Goal: Check status: Check status

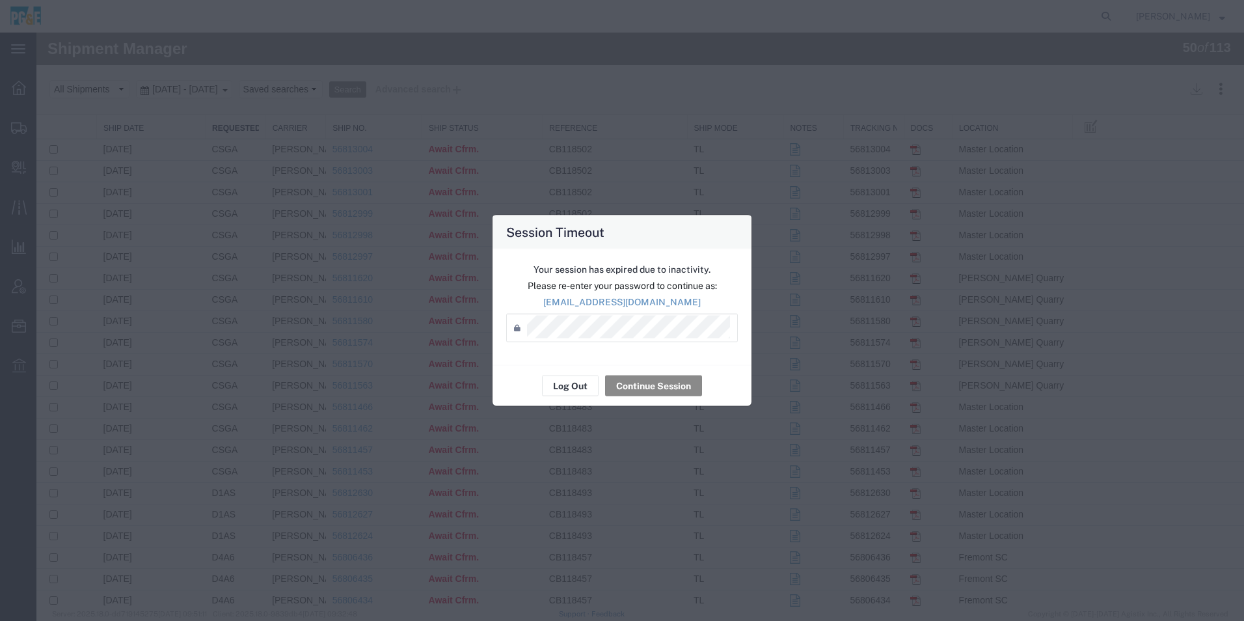
scroll to position [325, 0]
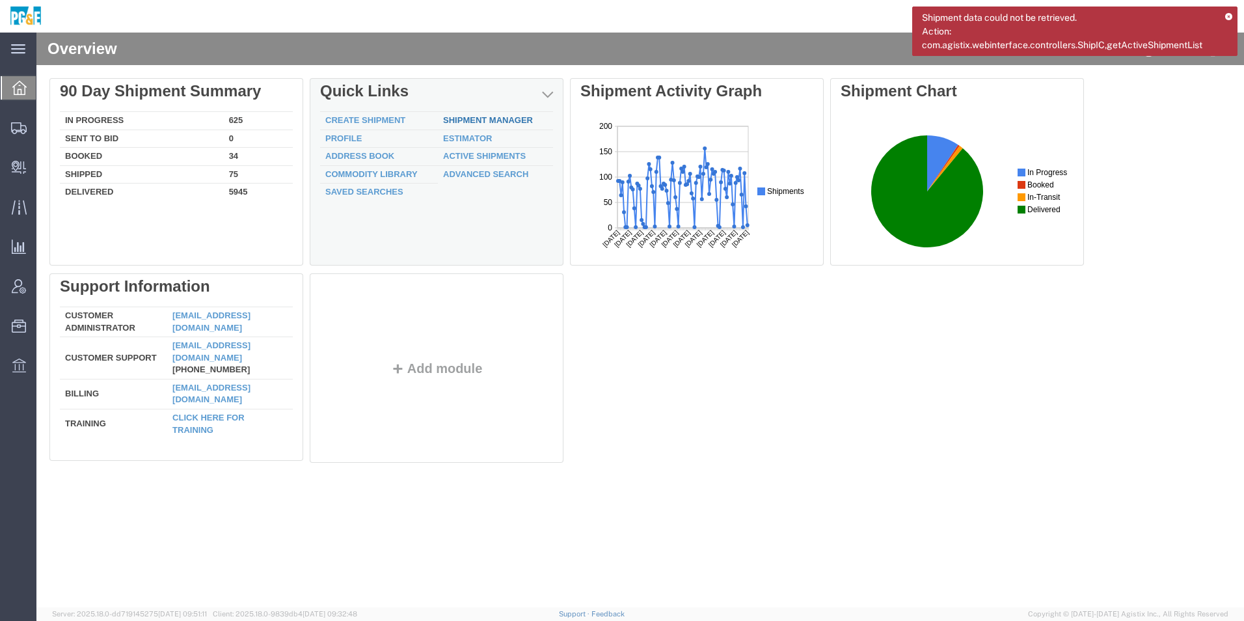
click at [452, 117] on link "Shipment Manager" at bounding box center [488, 120] width 90 height 10
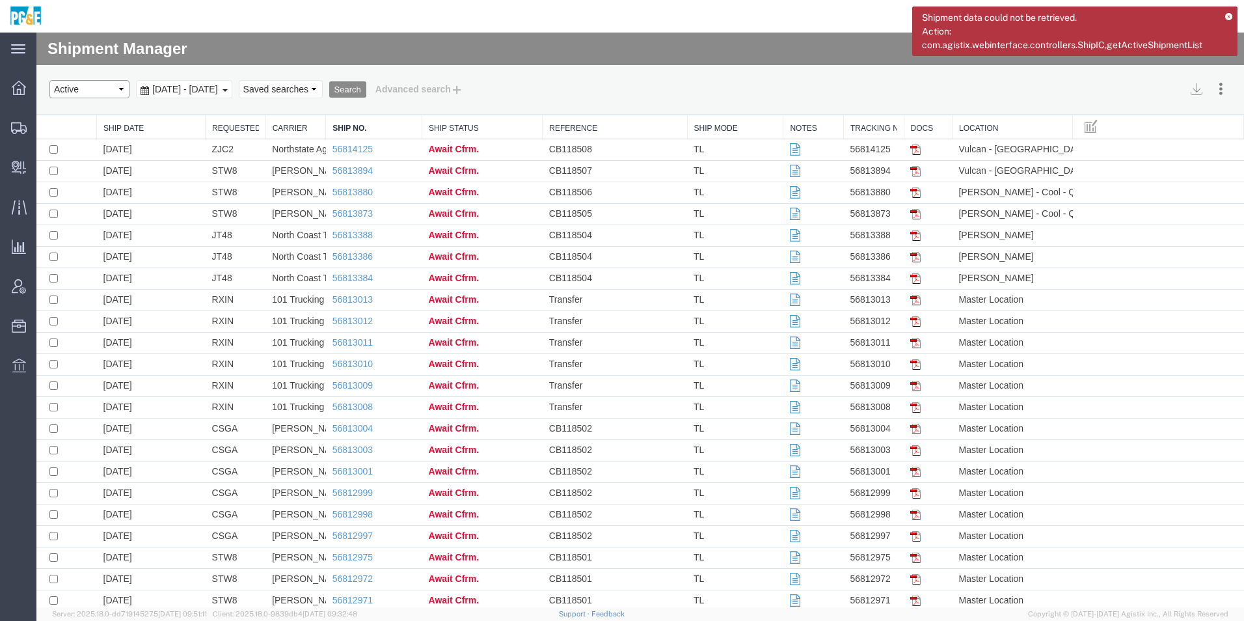
drag, startPoint x: 101, startPoint y: 87, endPoint x: 105, endPoint y: 100, distance: 12.8
click at [101, 87] on select "Select status Active All Shipments Approved Booked Canceled Delivered Denied Ne…" at bounding box center [89, 89] width 80 height 18
select select "ALL"
click at [49, 80] on select "Select status Active All Shipments Approved Booked Canceled Delivered Denied Ne…" at bounding box center [89, 89] width 80 height 18
click at [201, 89] on span "[DATE] - [DATE]" at bounding box center [185, 89] width 72 height 10
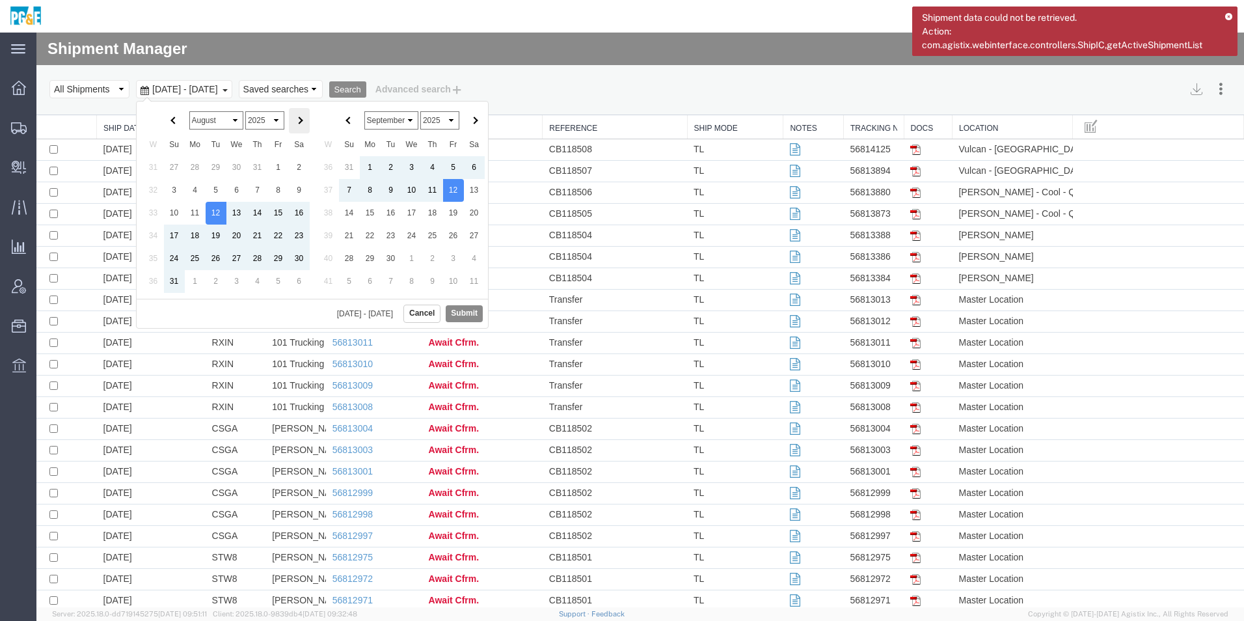
click at [304, 122] on th at bounding box center [299, 120] width 21 height 25
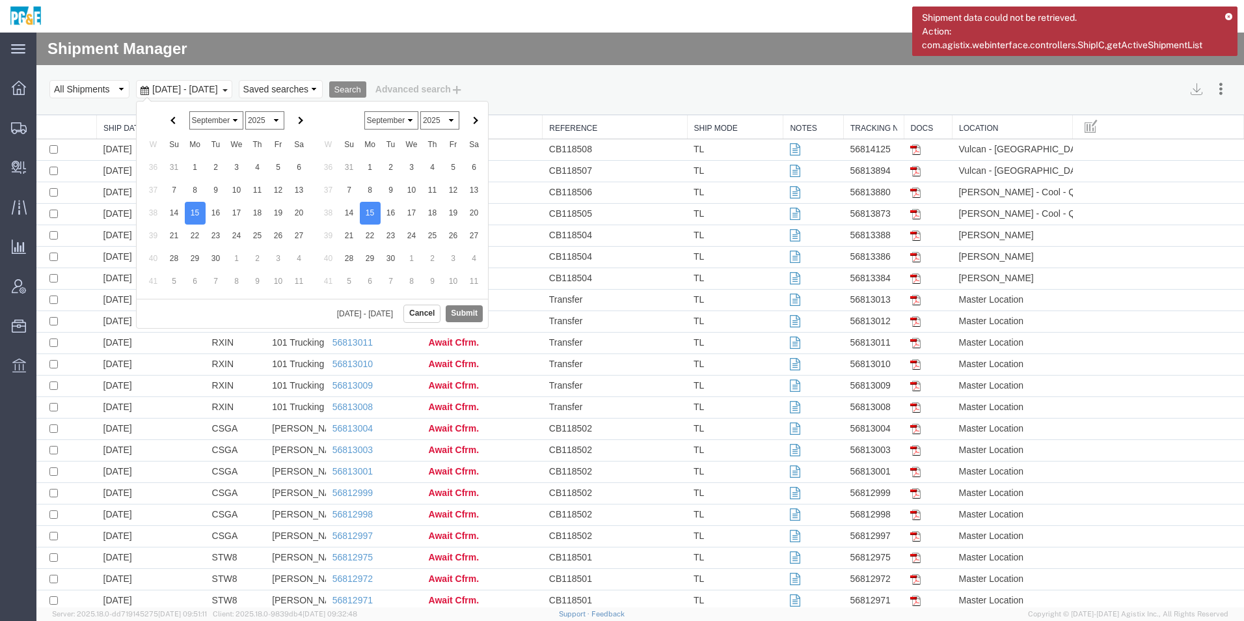
click at [472, 314] on button "Submit" at bounding box center [464, 313] width 37 height 16
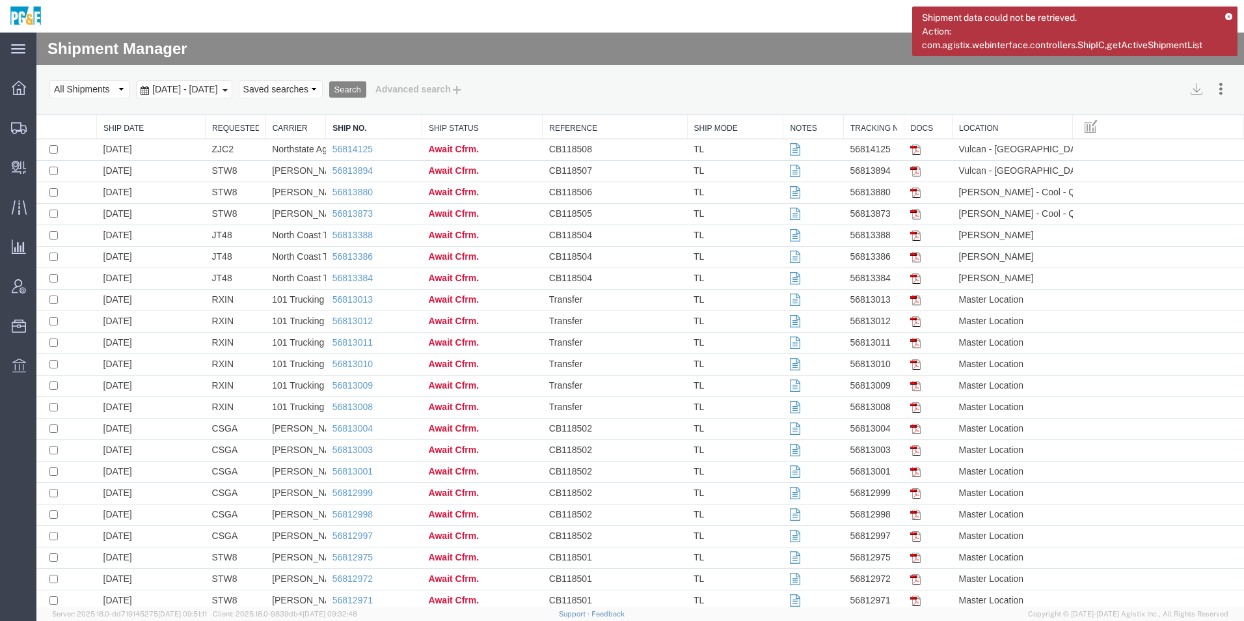
click at [366, 90] on button "Search" at bounding box center [347, 89] width 37 height 17
click at [232, 129] on link "Requested By" at bounding box center [235, 128] width 47 height 11
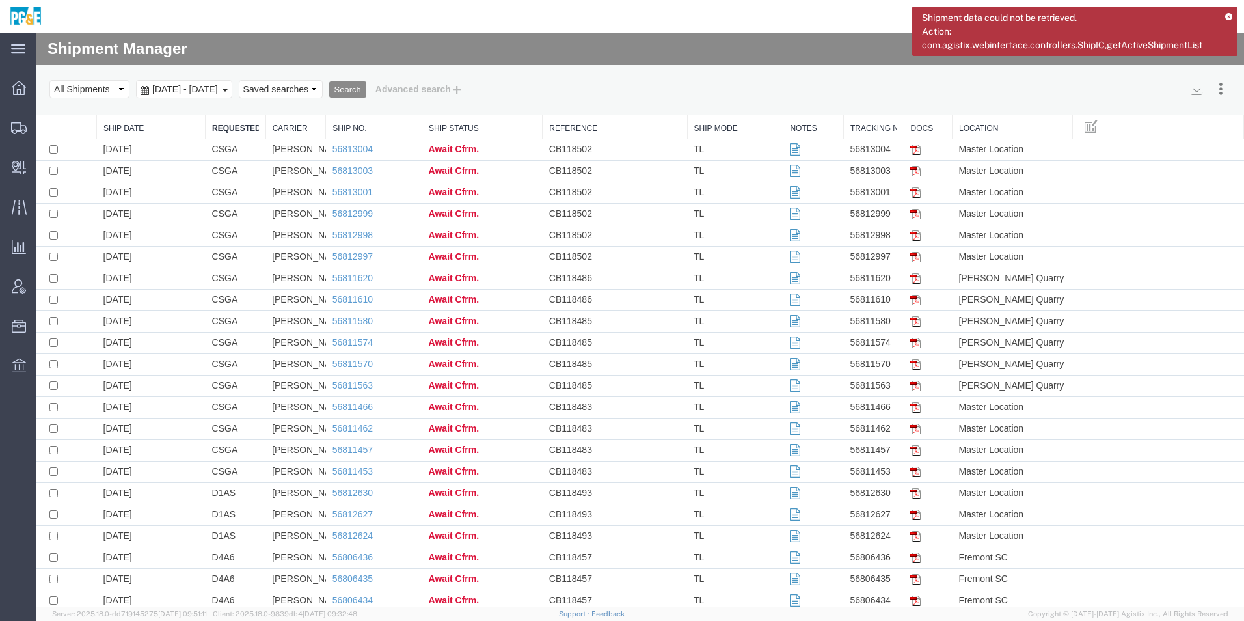
click at [184, 88] on span "[DATE] - [DATE]" at bounding box center [185, 89] width 72 height 10
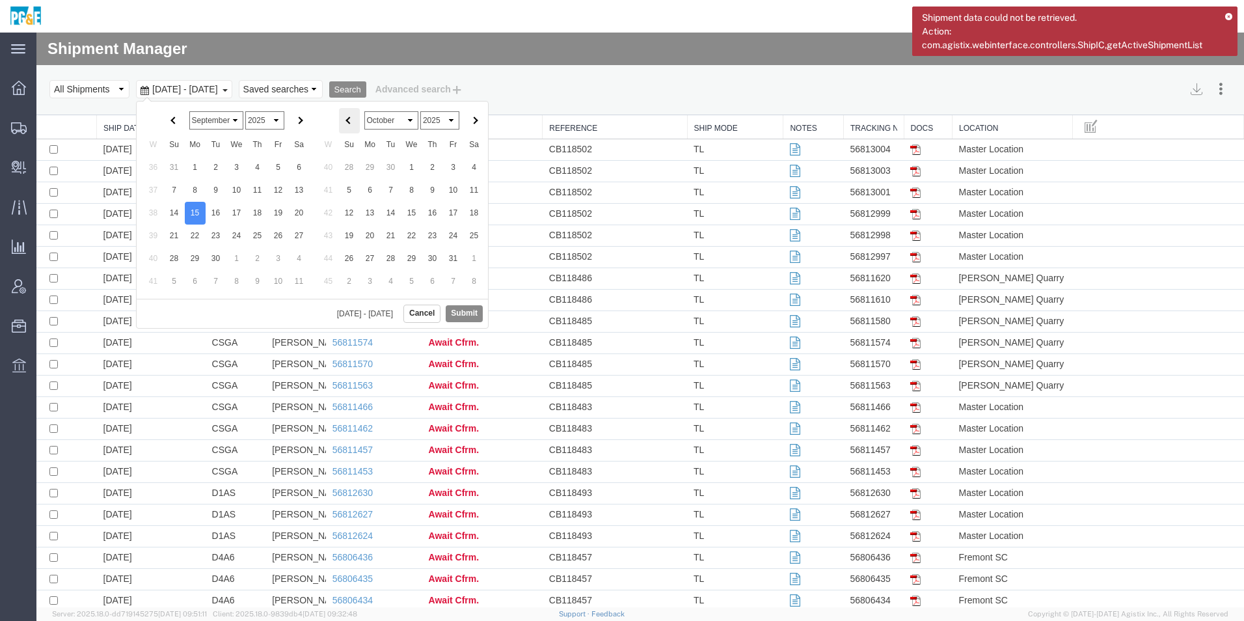
click at [355, 122] on th at bounding box center [349, 120] width 21 height 25
click at [471, 316] on button "Submit" at bounding box center [464, 313] width 37 height 16
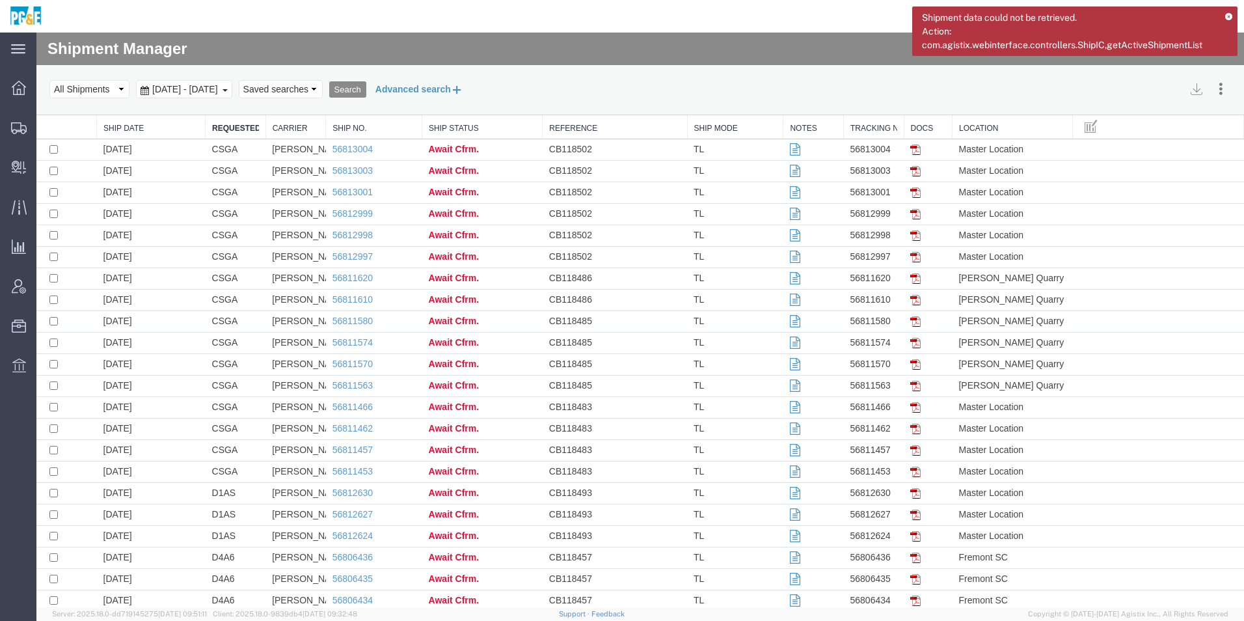
click at [466, 87] on button "Advanced search" at bounding box center [419, 89] width 106 height 22
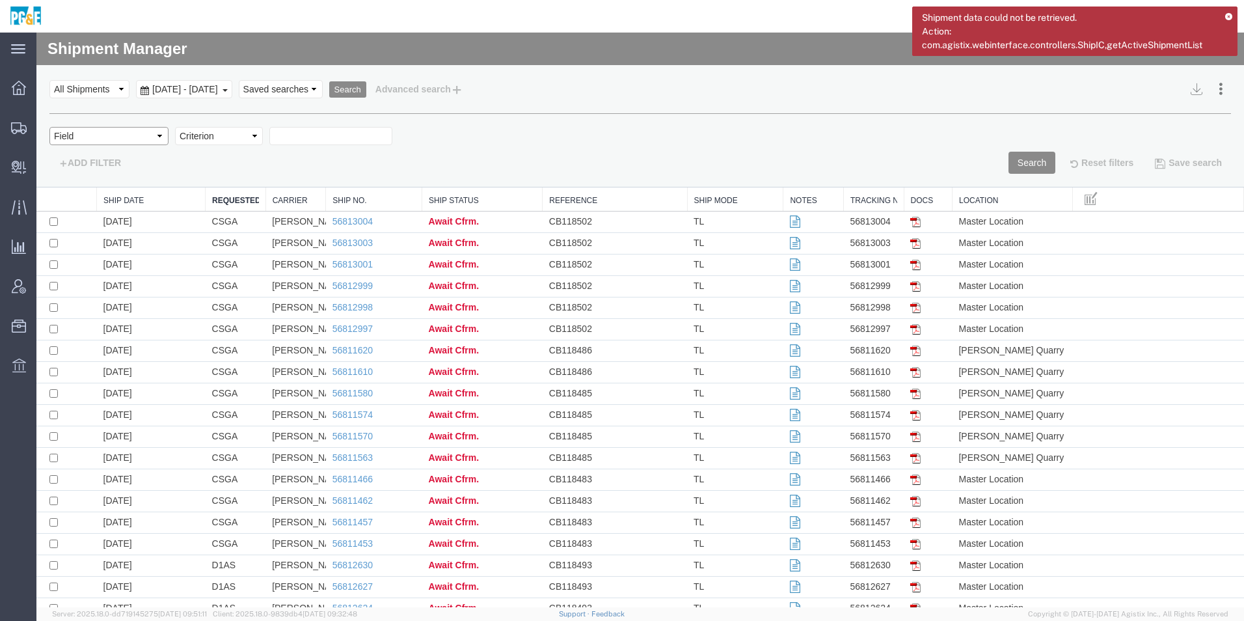
click at [76, 137] on select "Field Account Account Carrier Identifier Actual Delivery Date Actual Ship Date …" at bounding box center [108, 136] width 119 height 18
click at [465, 134] on div "Field Account Account Carrier Identifier Actual Delivery Date Actual Ship Date …" at bounding box center [639, 139] width 1181 height 25
click at [1228, 15] on icon at bounding box center [1228, 17] width 7 height 7
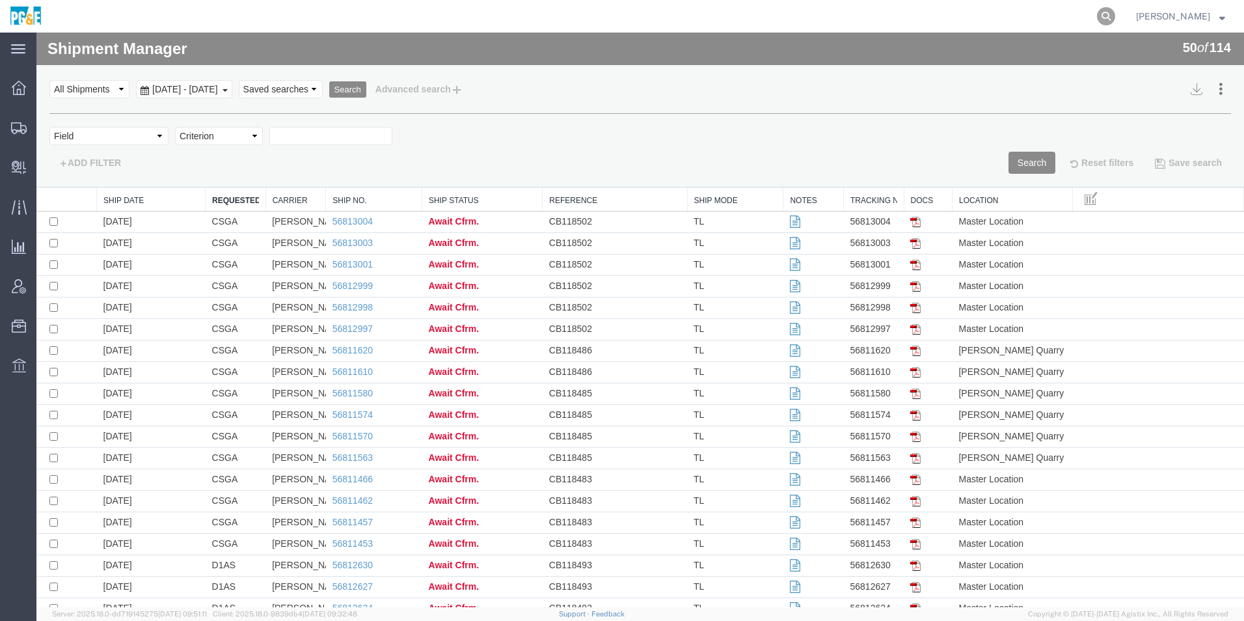
click at [1106, 17] on icon at bounding box center [1106, 16] width 18 height 18
click at [745, 18] on input "search" at bounding box center [899, 16] width 396 height 31
type input "cb118484"
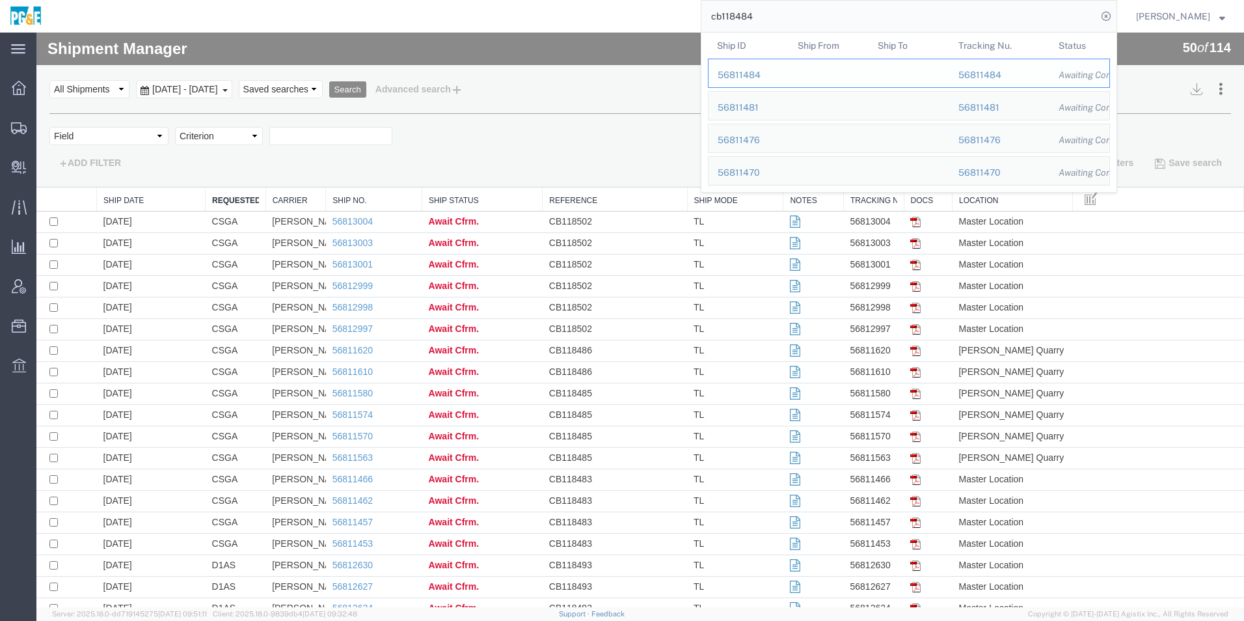
click at [757, 76] on div "56811484" at bounding box center [749, 75] width 62 height 14
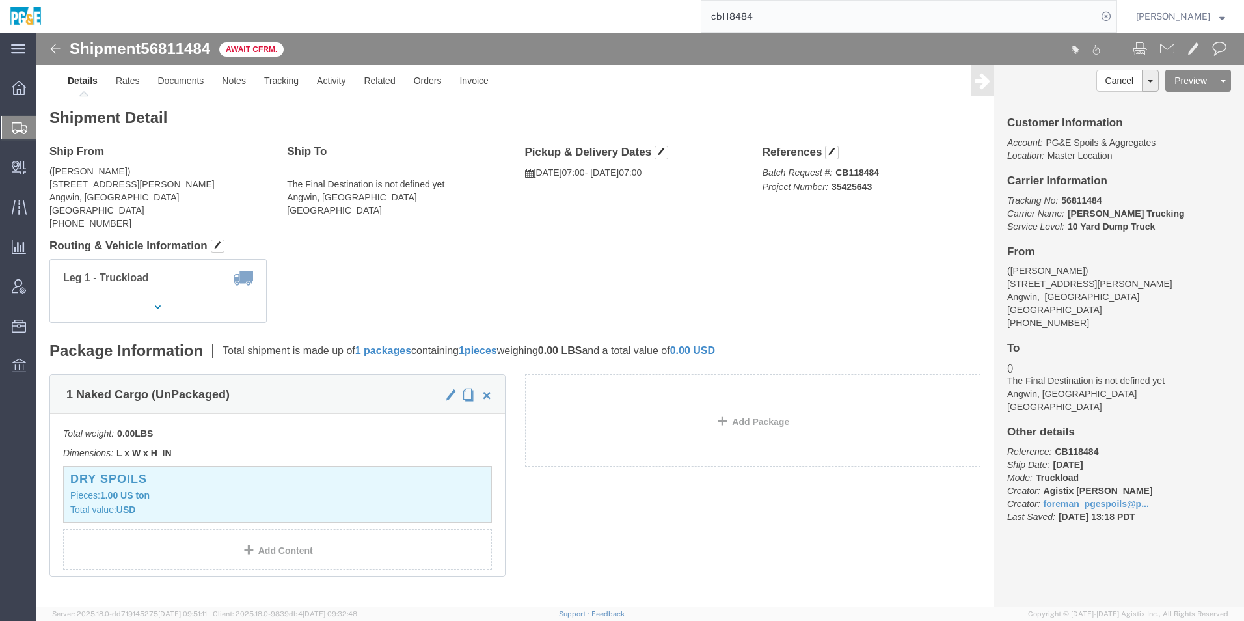
click img
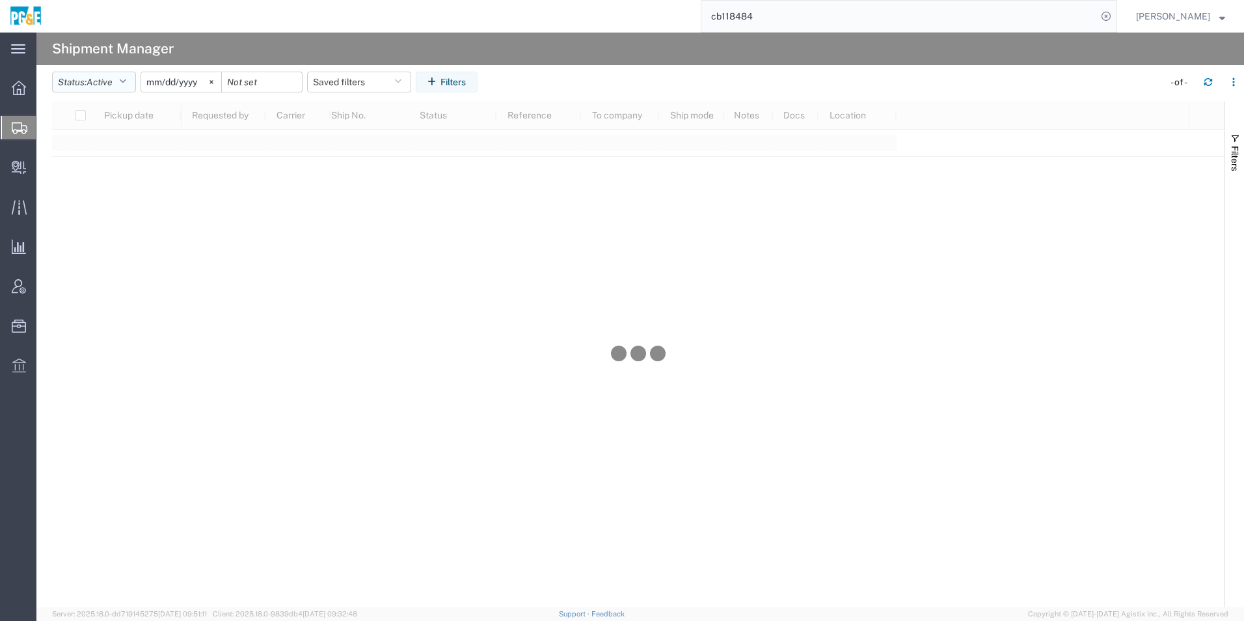
click at [111, 81] on span "Active" at bounding box center [100, 82] width 26 height 10
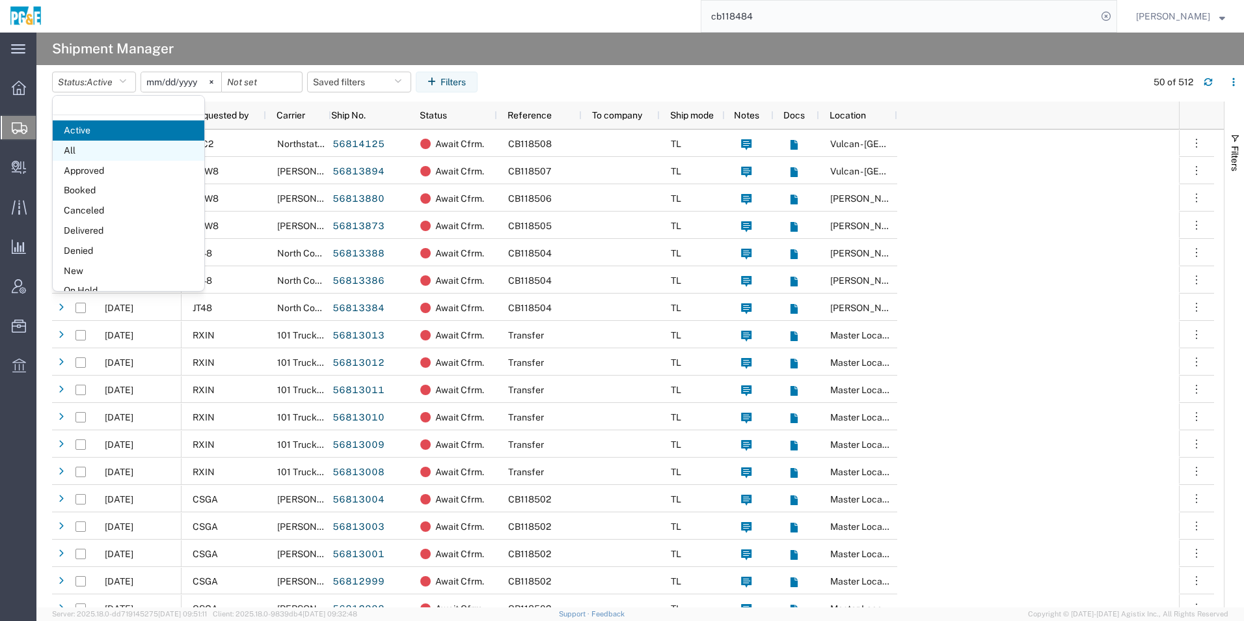
click at [101, 153] on span "All" at bounding box center [129, 151] width 152 height 20
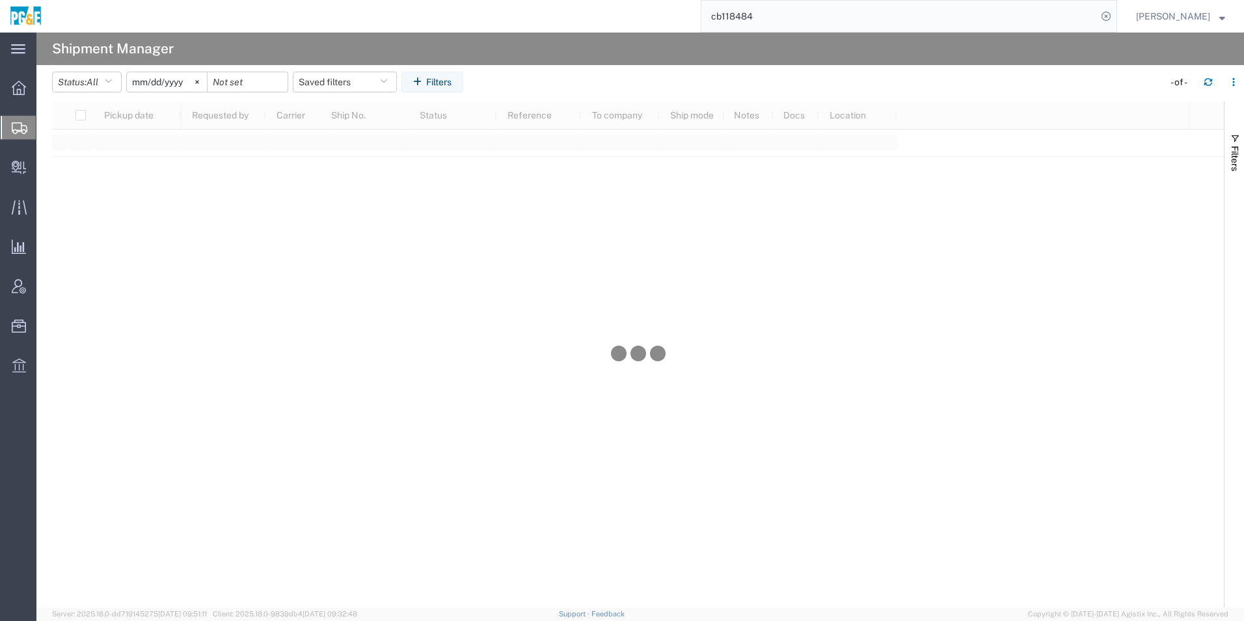
click at [183, 84] on input "[DATE]" at bounding box center [167, 82] width 80 height 20
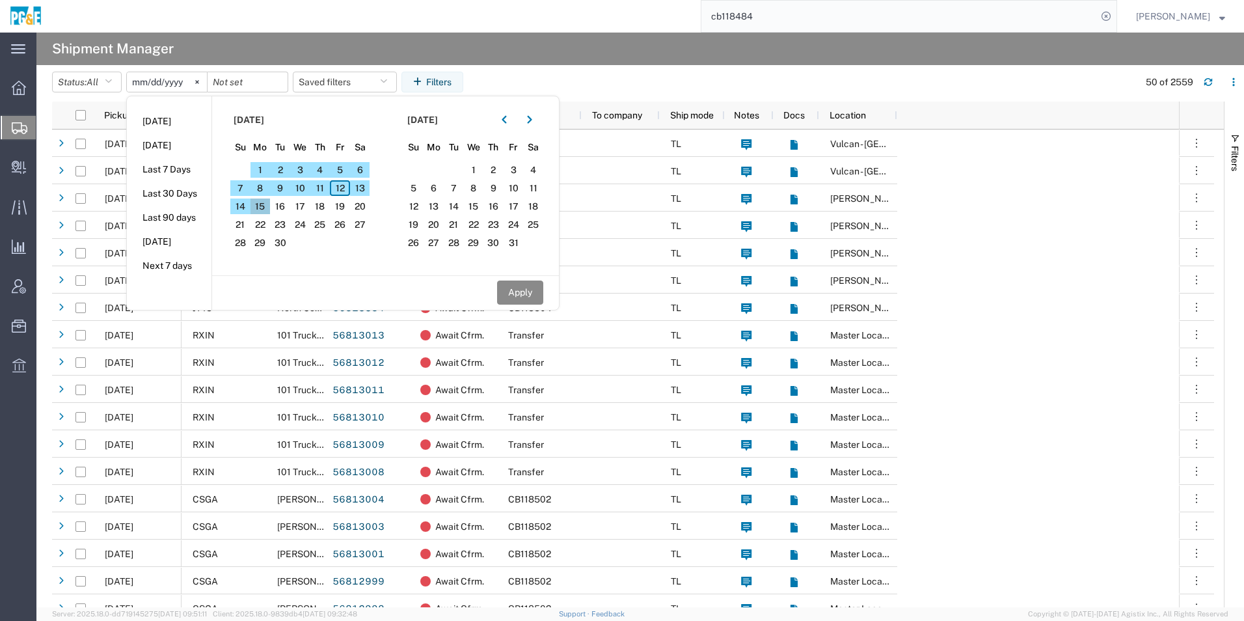
click at [271, 205] on span "15" at bounding box center [260, 206] width 20 height 16
click at [506, 120] on icon "button" at bounding box center [504, 119] width 5 height 9
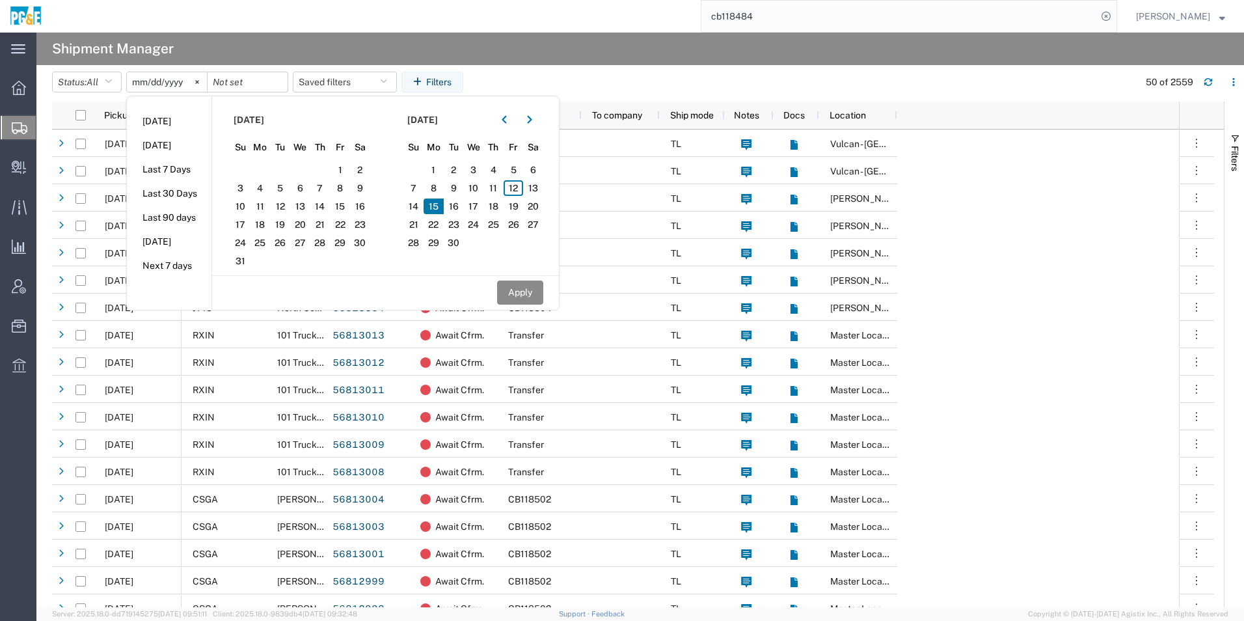
click at [444, 208] on span "15" at bounding box center [434, 206] width 20 height 16
click at [517, 297] on button "Apply" at bounding box center [520, 292] width 46 height 24
type input "[DATE]"
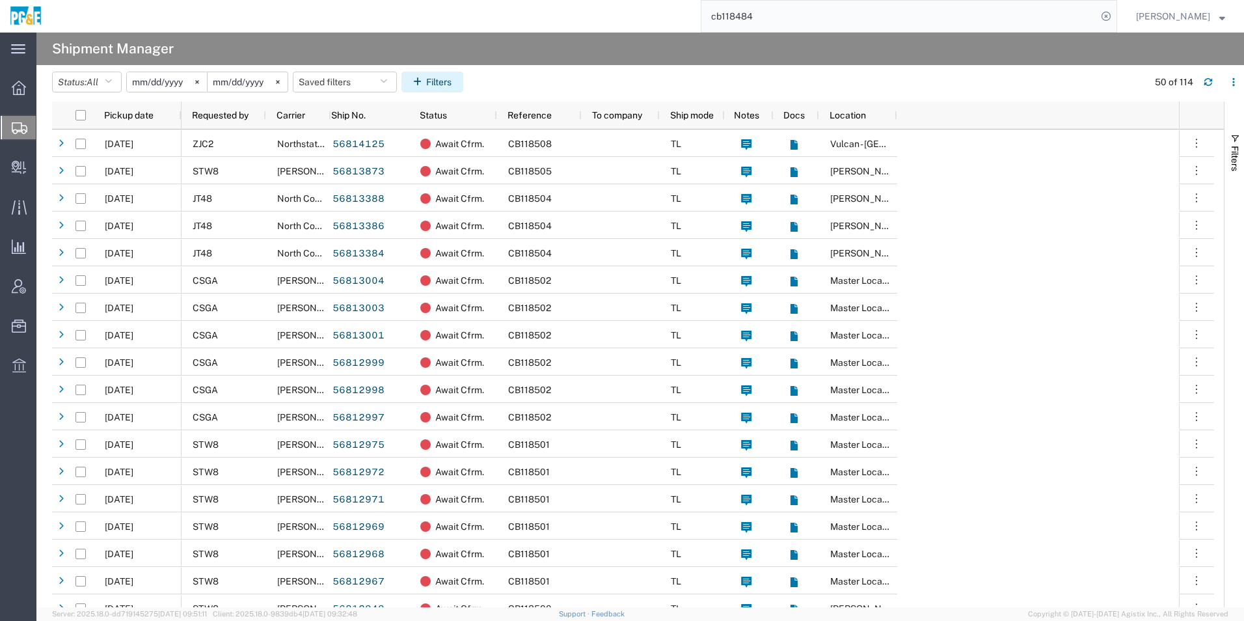
click at [426, 82] on icon "button" at bounding box center [419, 81] width 13 height 9
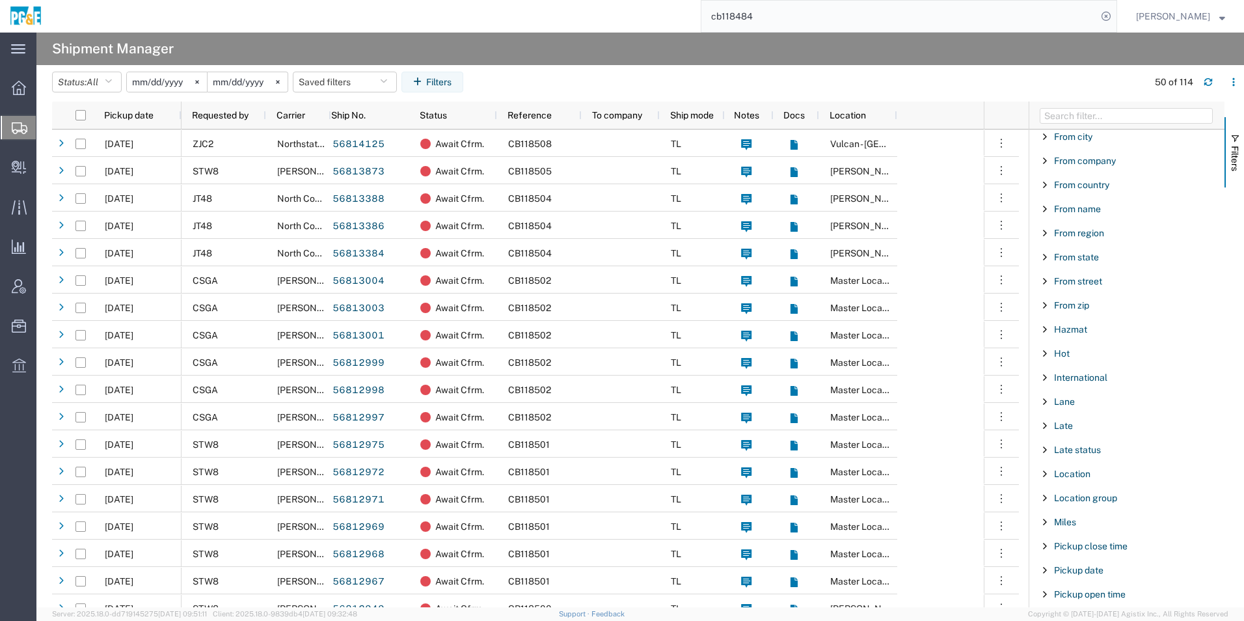
scroll to position [586, 0]
click at [1083, 546] on span "Requested by" at bounding box center [1082, 543] width 57 height 10
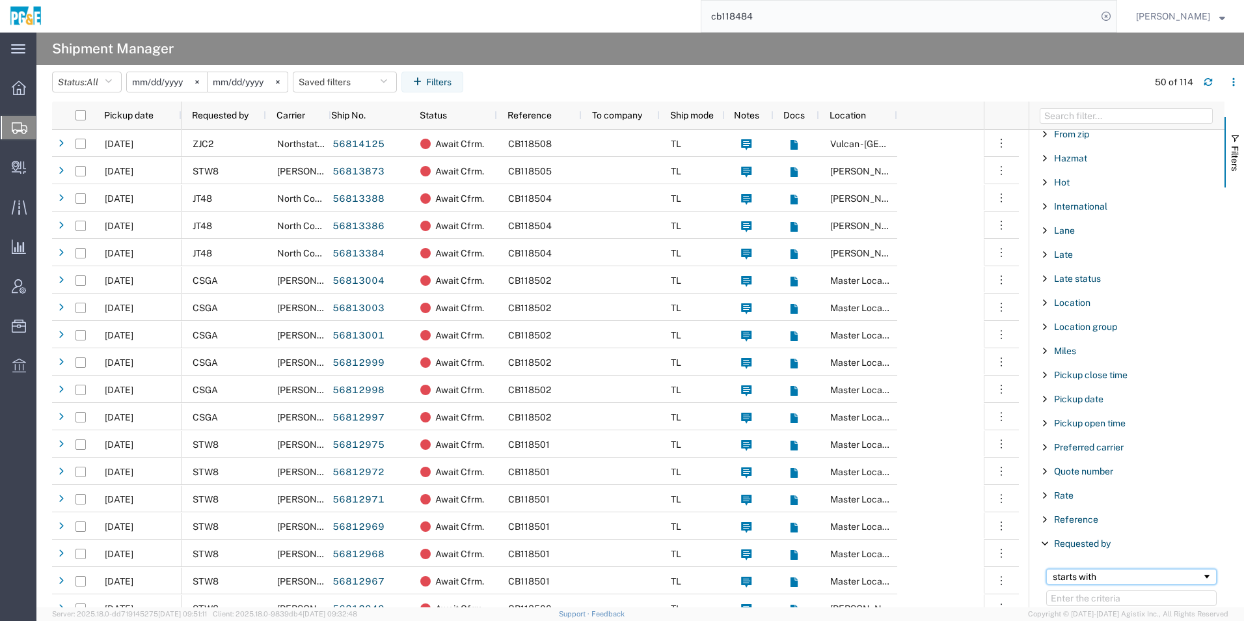
click at [1081, 579] on div "starts with" at bounding box center [1127, 576] width 149 height 10
click at [1089, 591] on input "Filter Value" at bounding box center [1131, 598] width 170 height 16
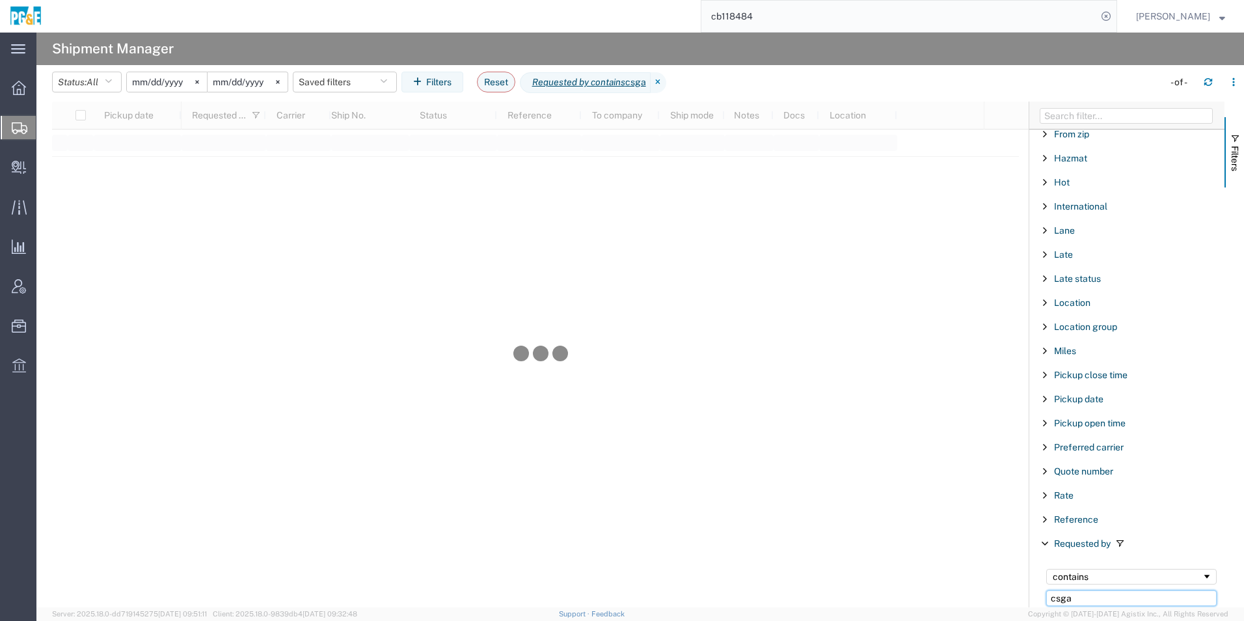
type input "csga"
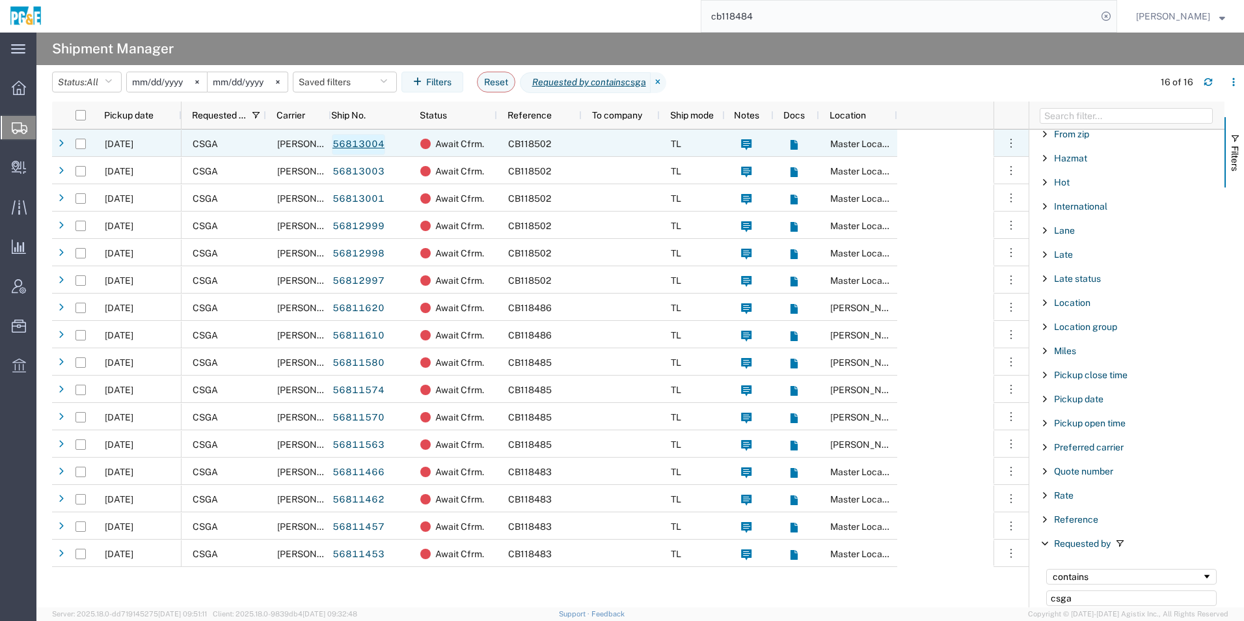
click at [352, 143] on link "56813004" at bounding box center [358, 144] width 53 height 21
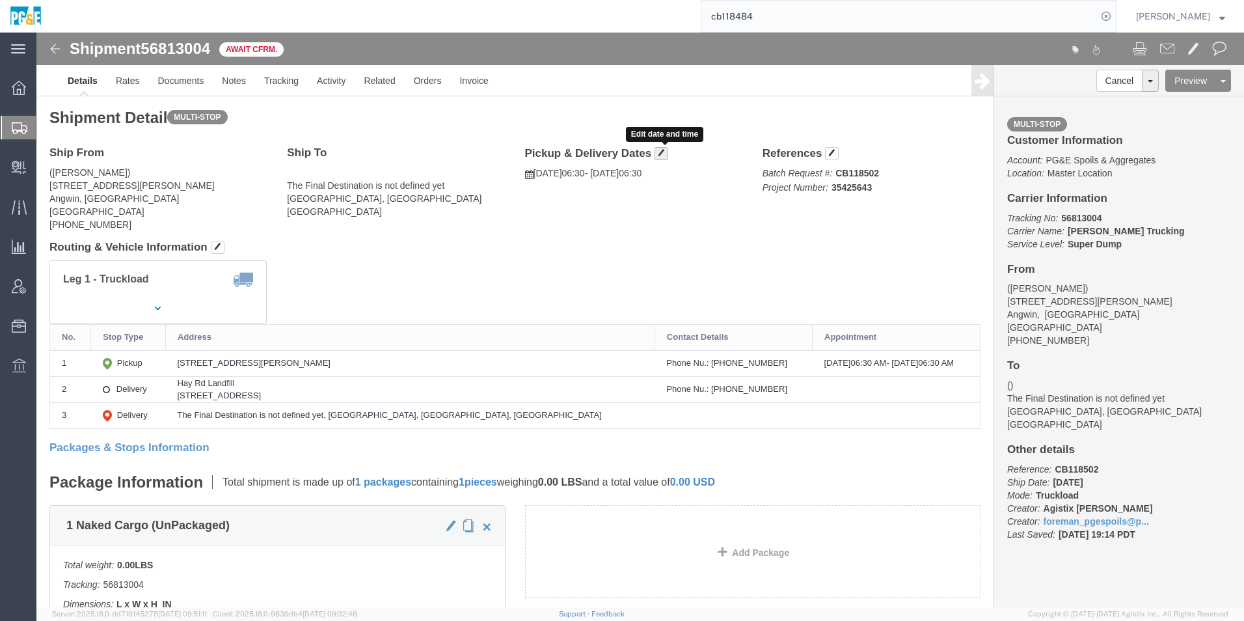
click span "button"
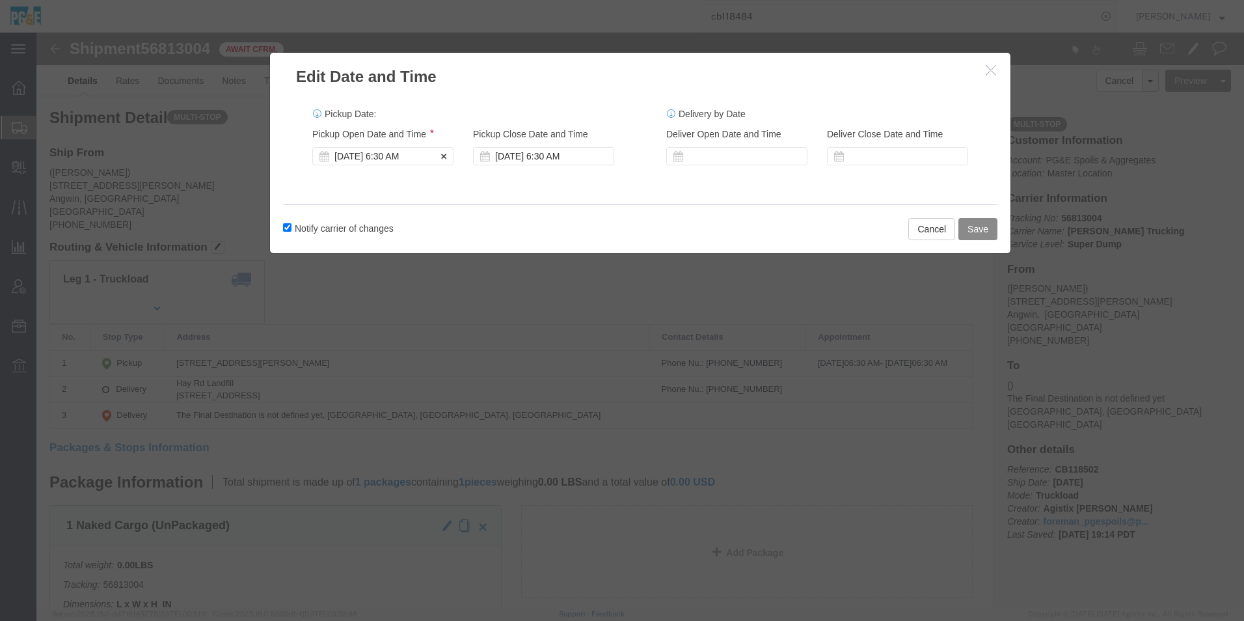
click div "[DATE] 6:30 AM"
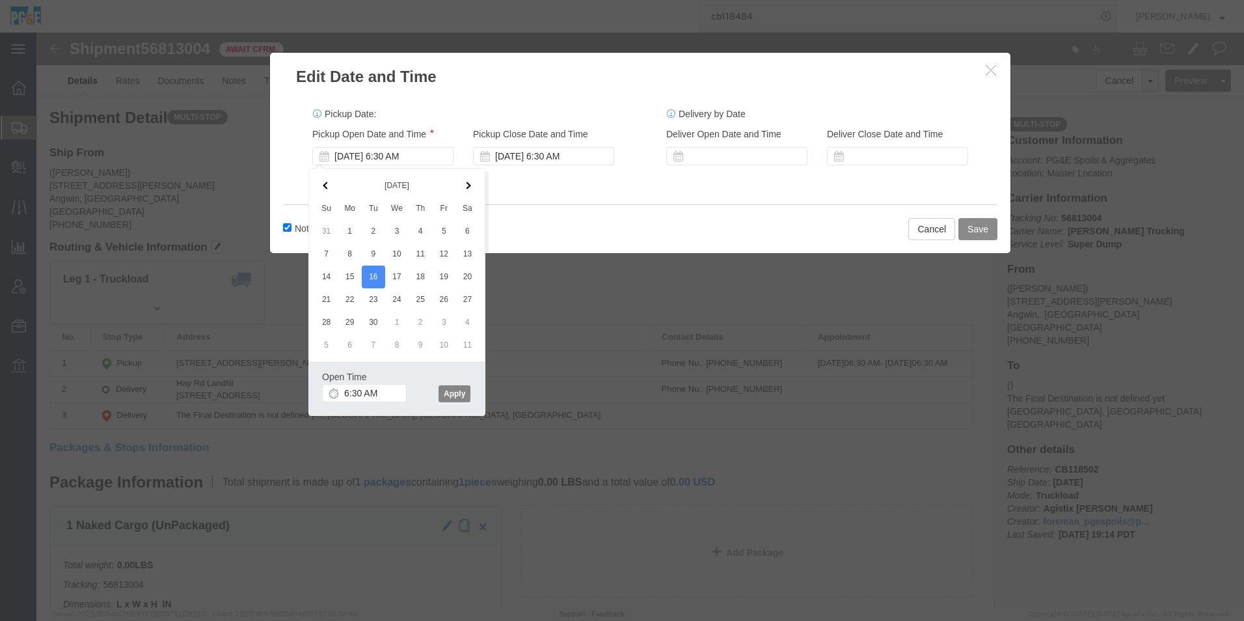
click button "Apply"
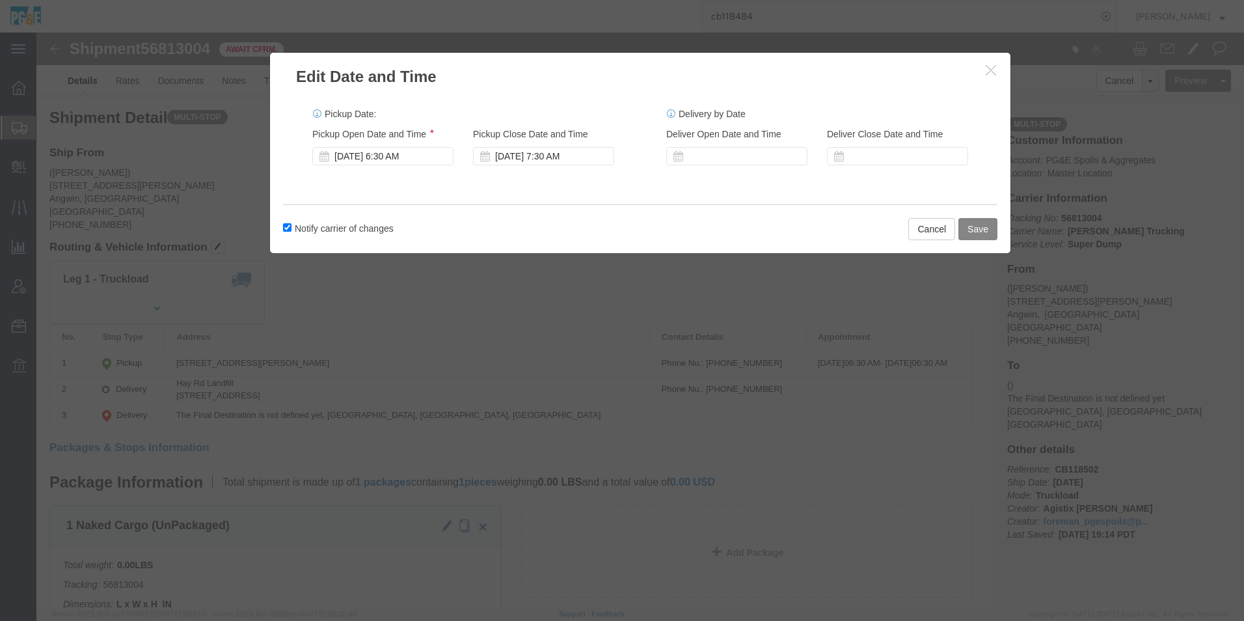
click button "Save"
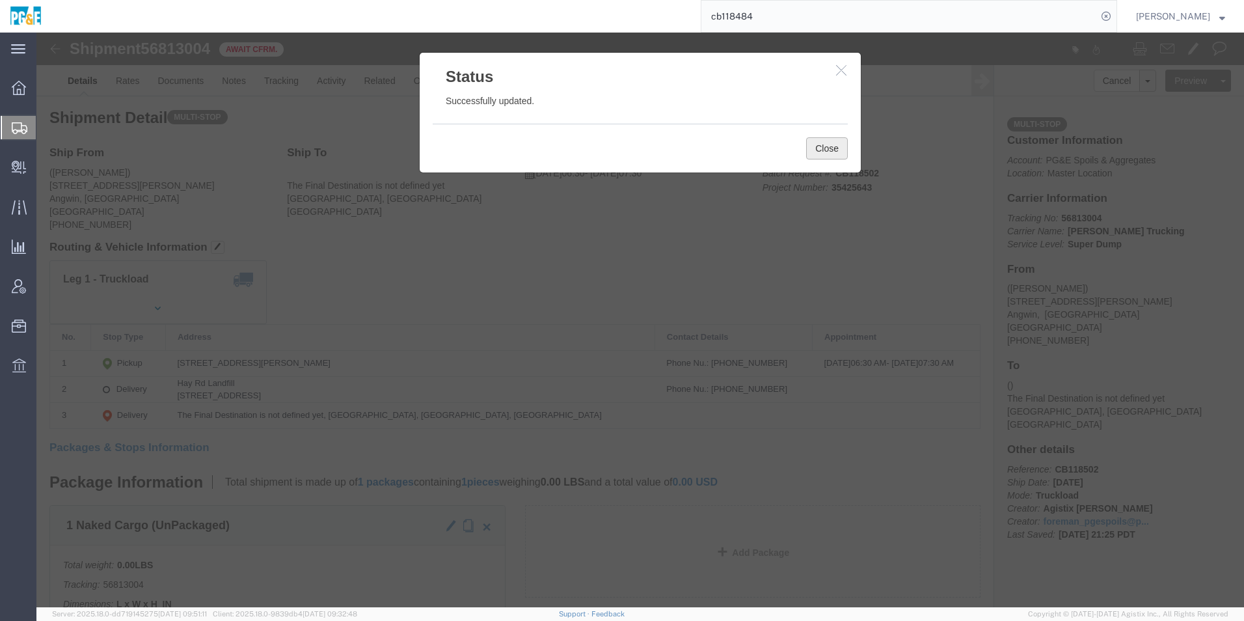
click button "Close"
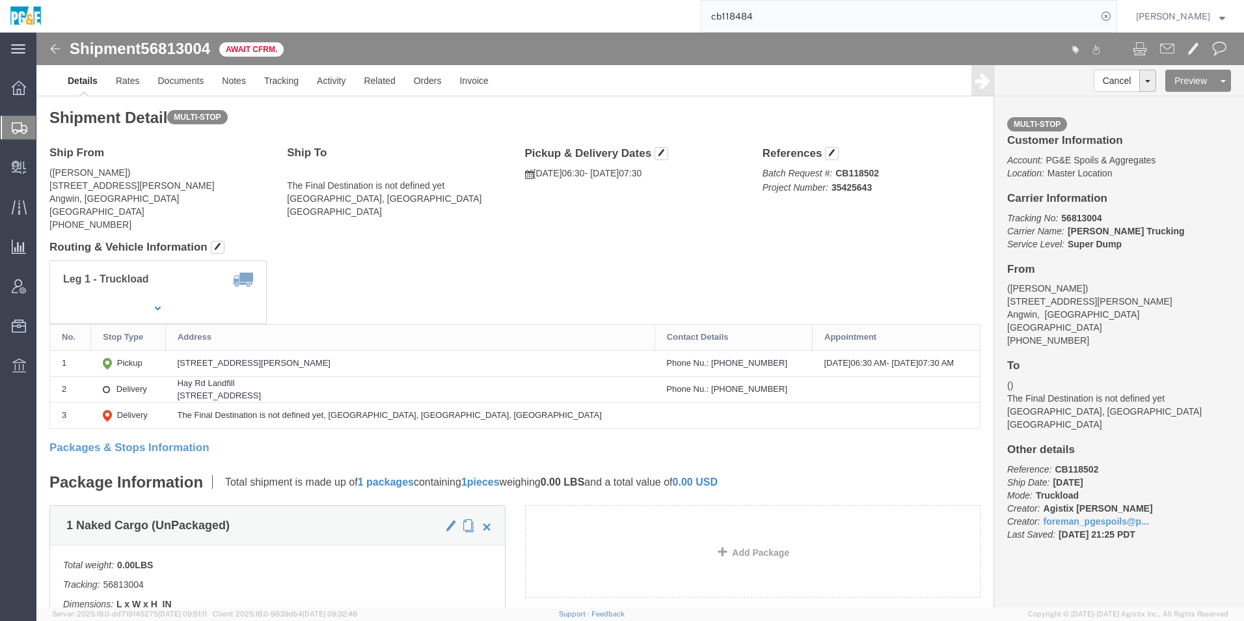
click img
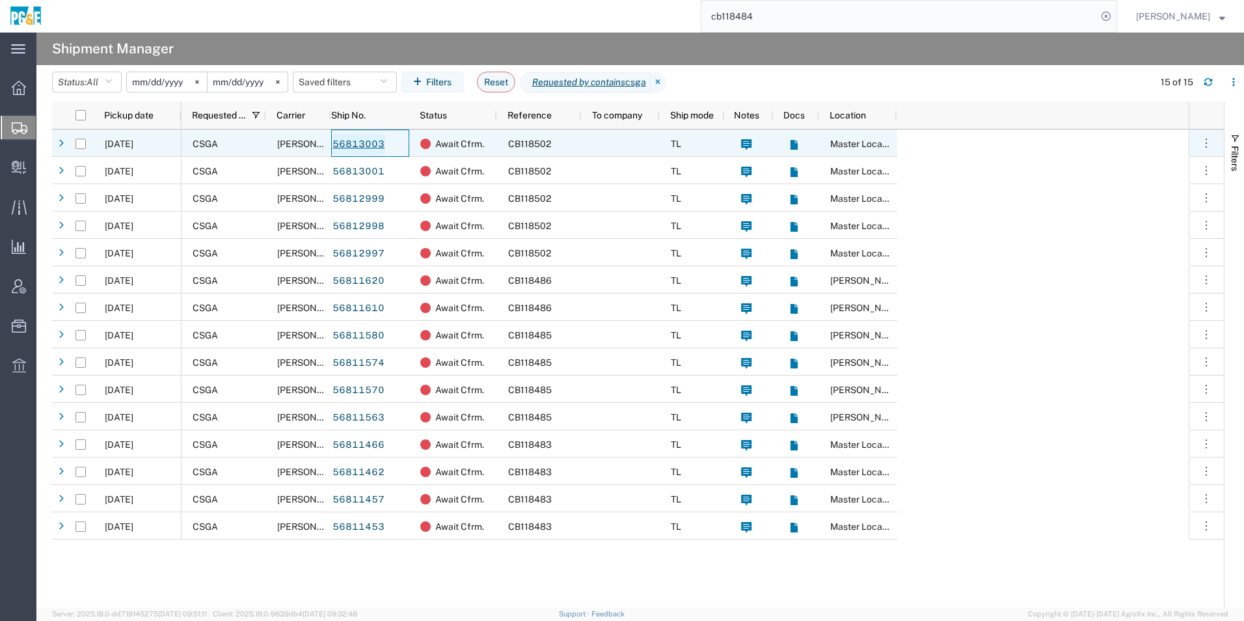
click at [348, 143] on link "56813003" at bounding box center [358, 144] width 53 height 21
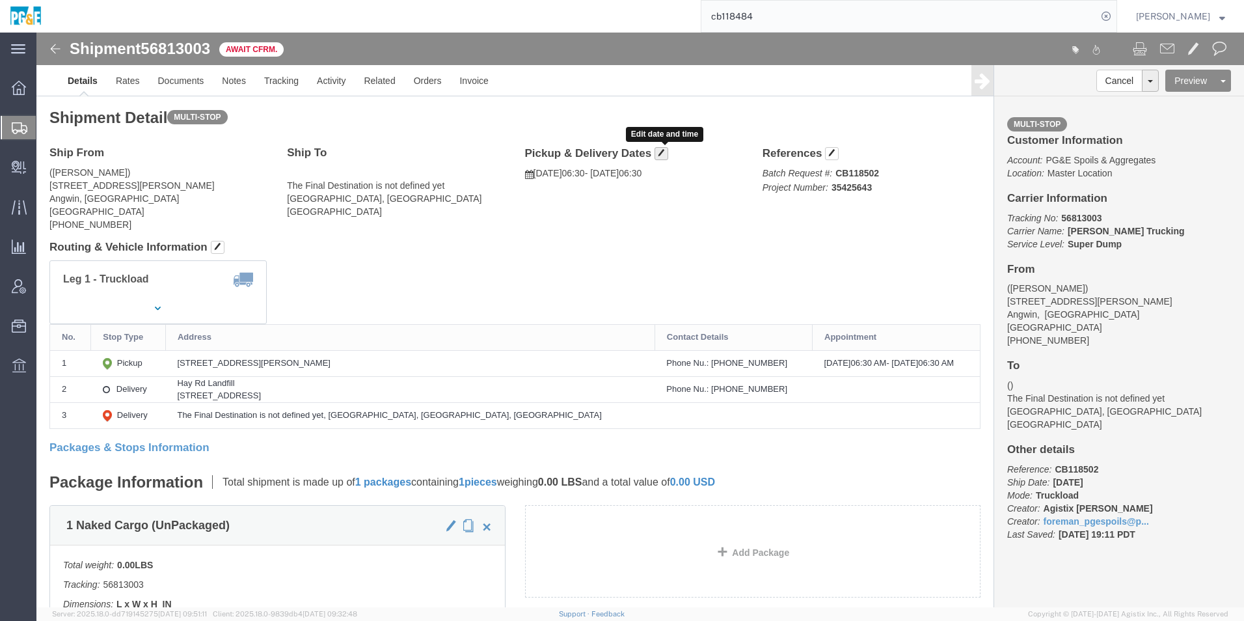
click span "button"
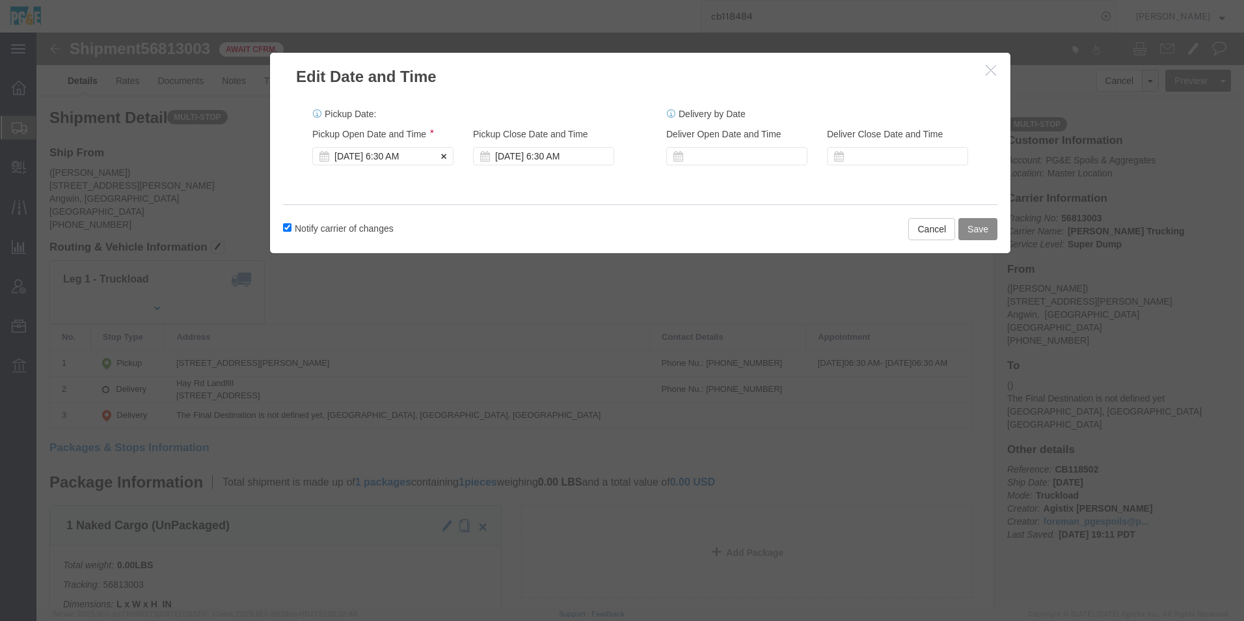
click div "[DATE] 6:30 AM"
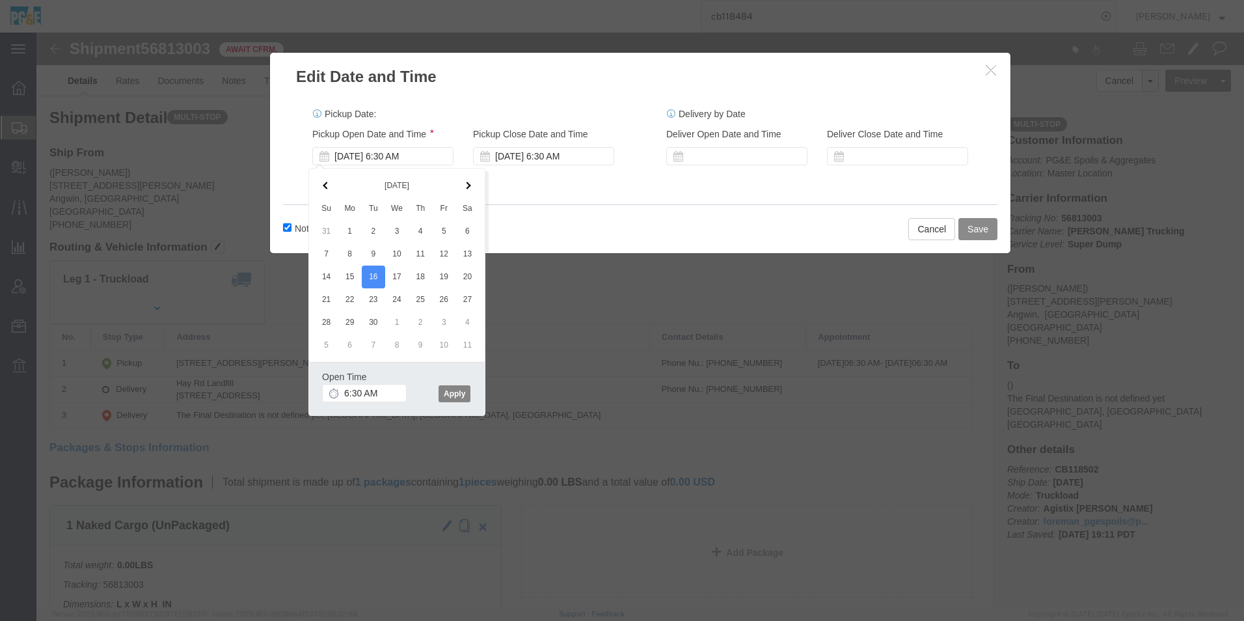
click button "Apply"
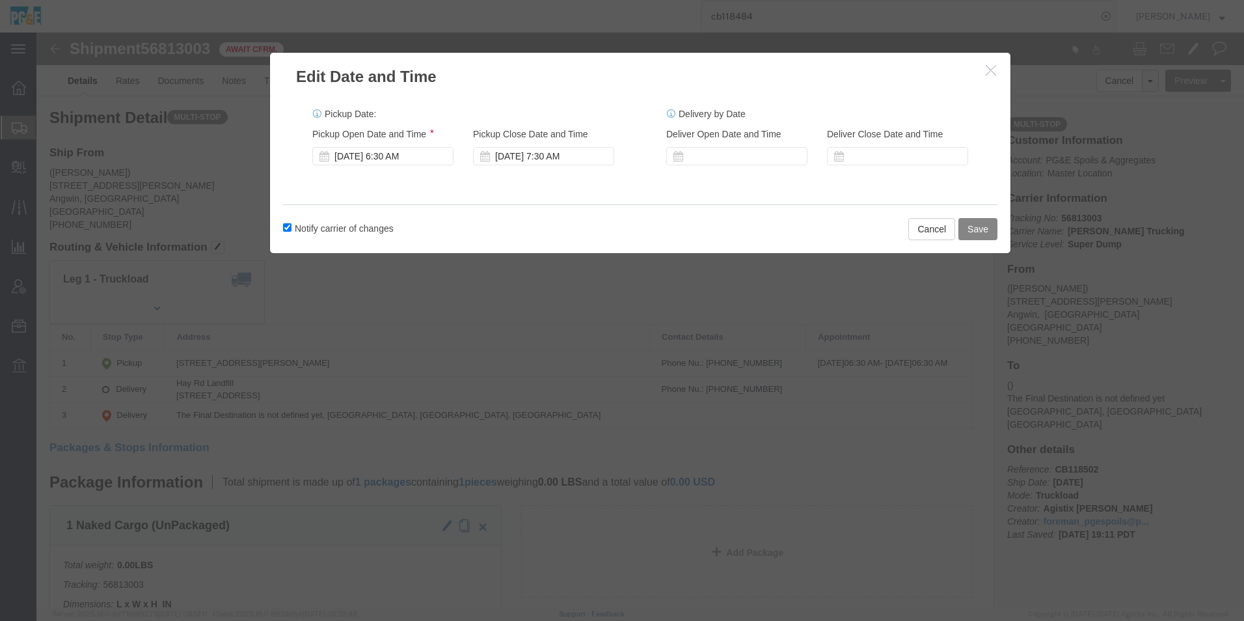
click button "Save"
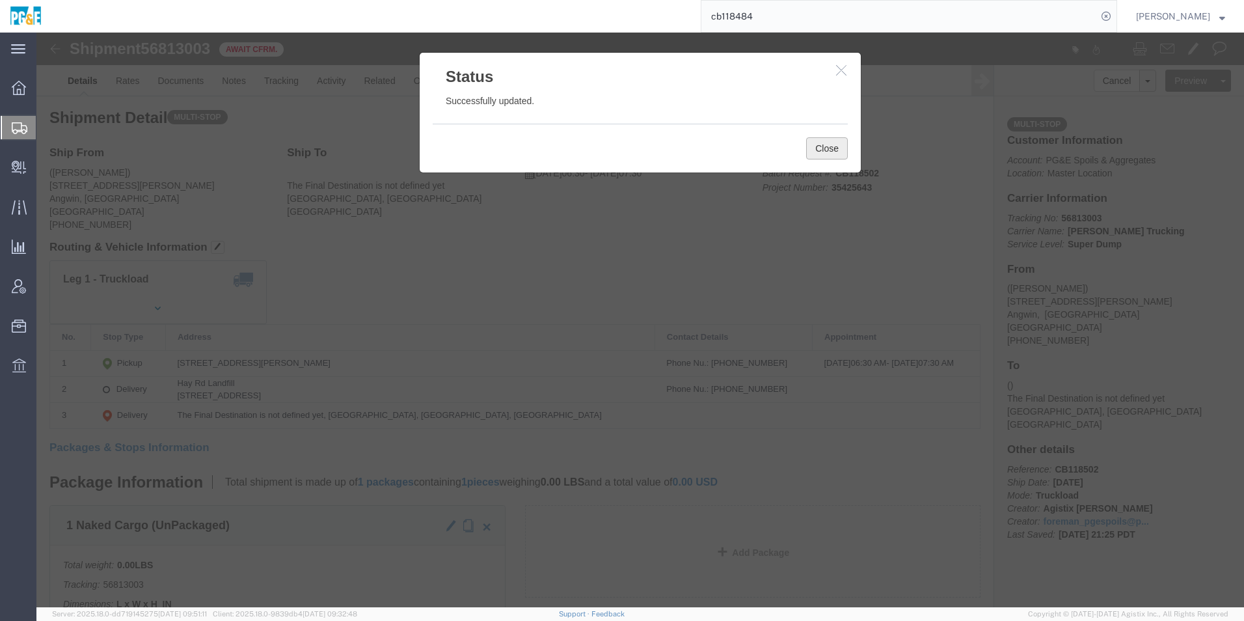
click button "Close"
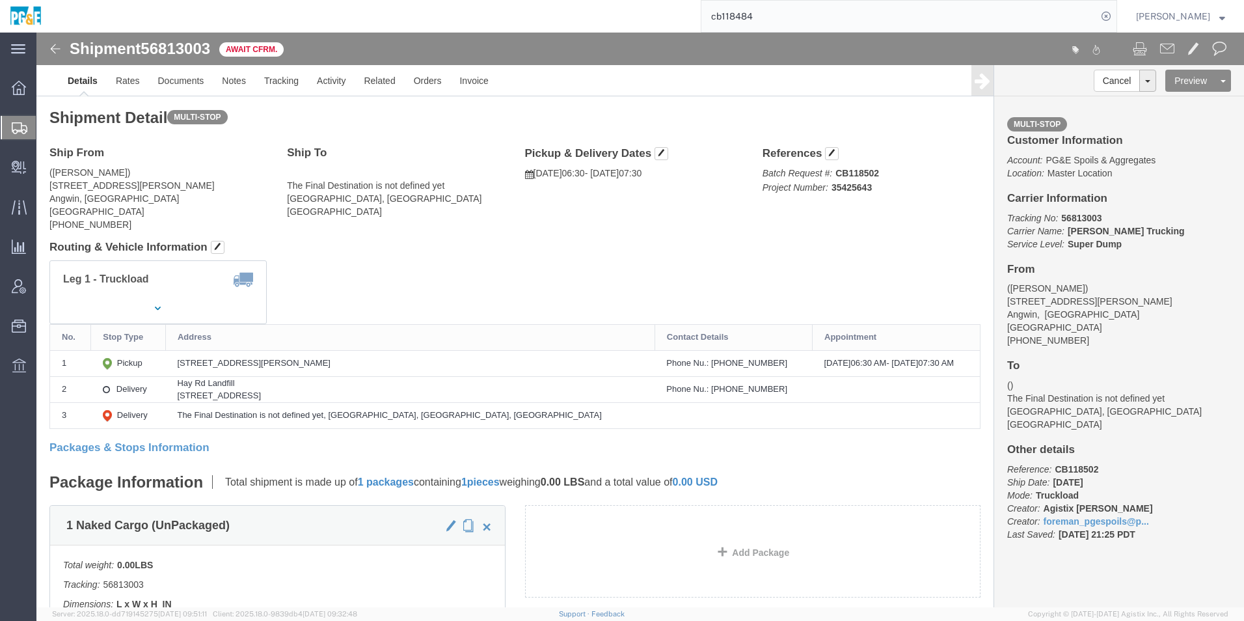
click img
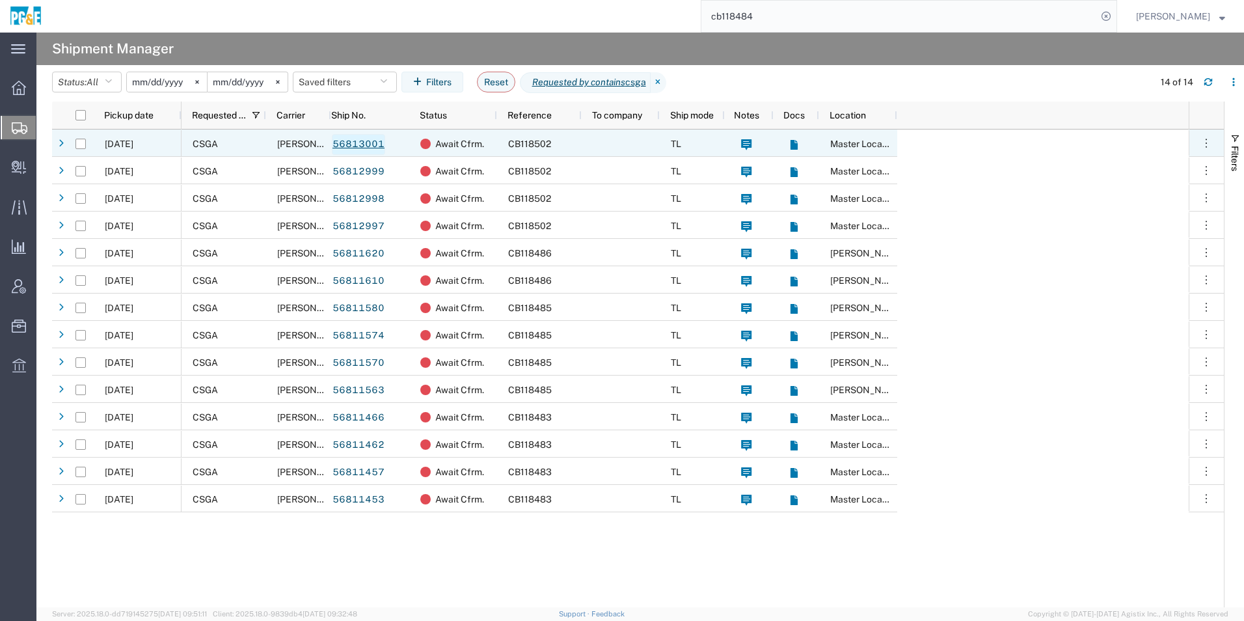
click at [373, 145] on link "56813001" at bounding box center [358, 144] width 53 height 21
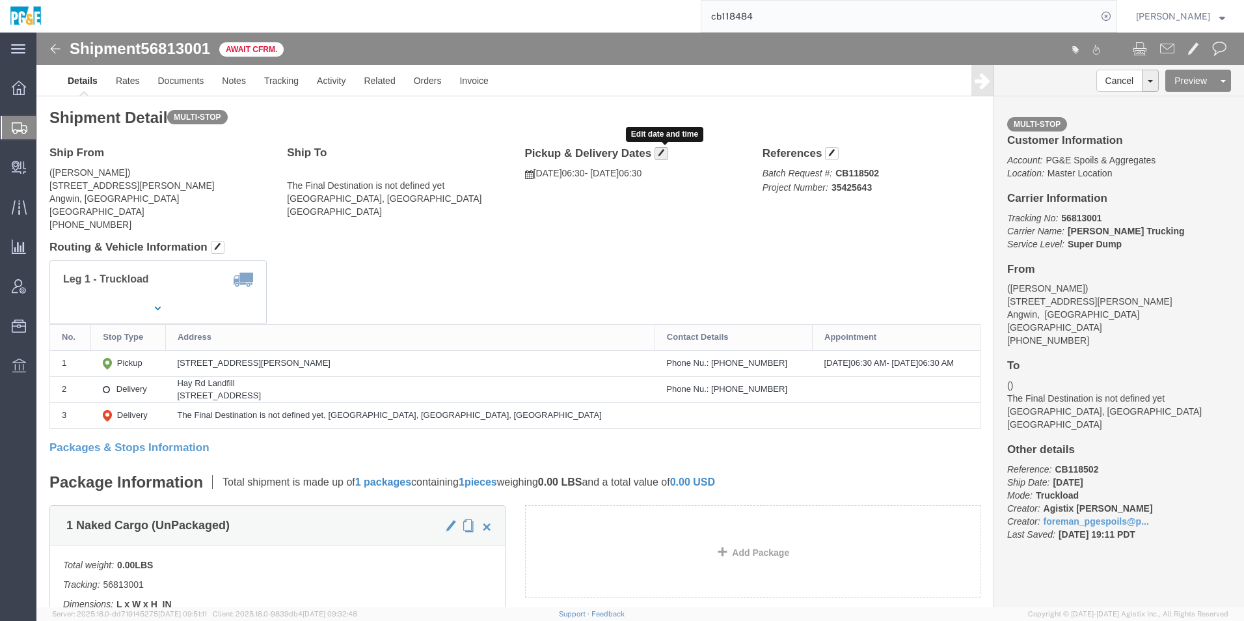
click span "button"
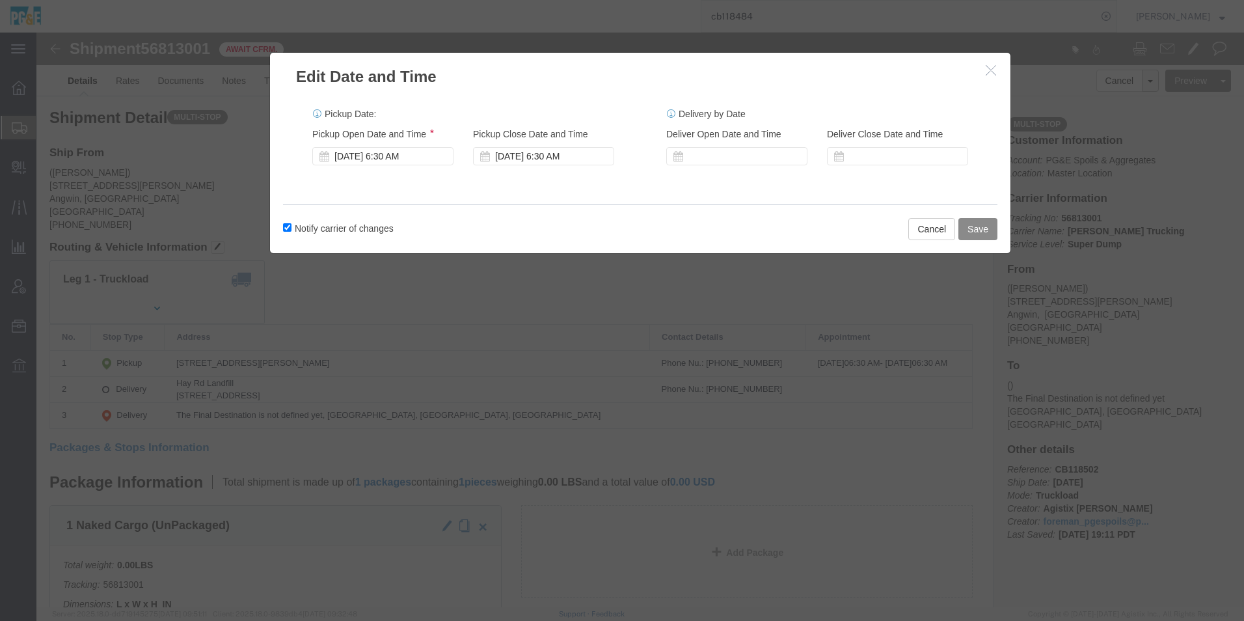
drag, startPoint x: 349, startPoint y: 124, endPoint x: 349, endPoint y: 136, distance: 12.4
click div "[DATE] 6:30 AM"
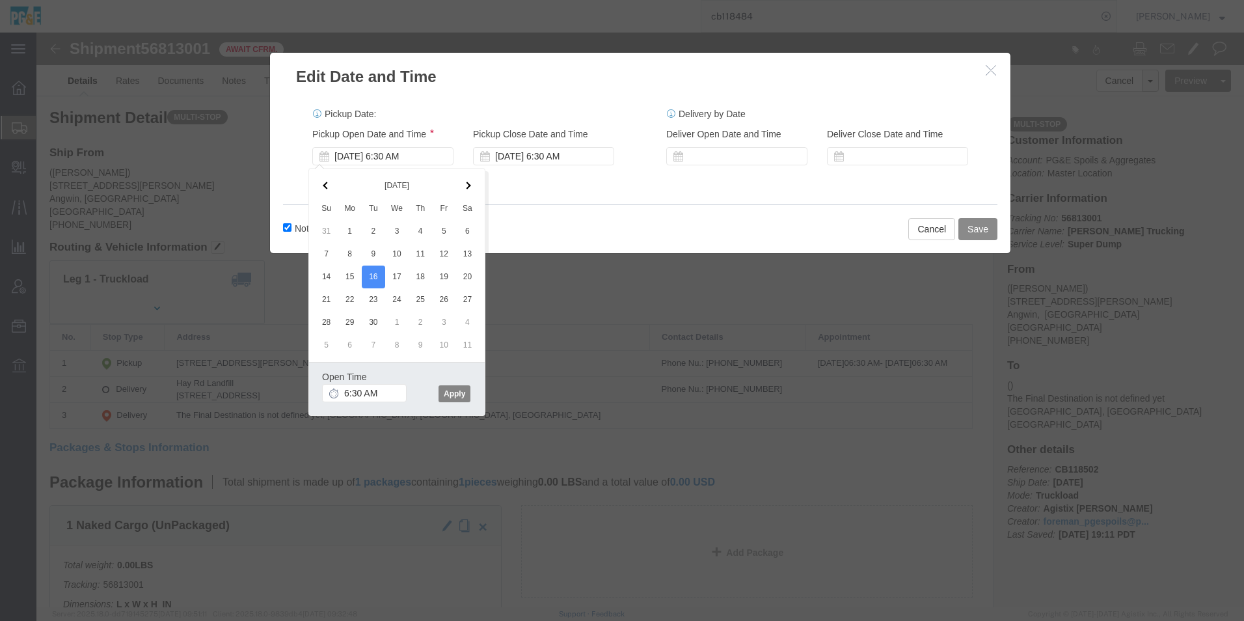
click button "Apply"
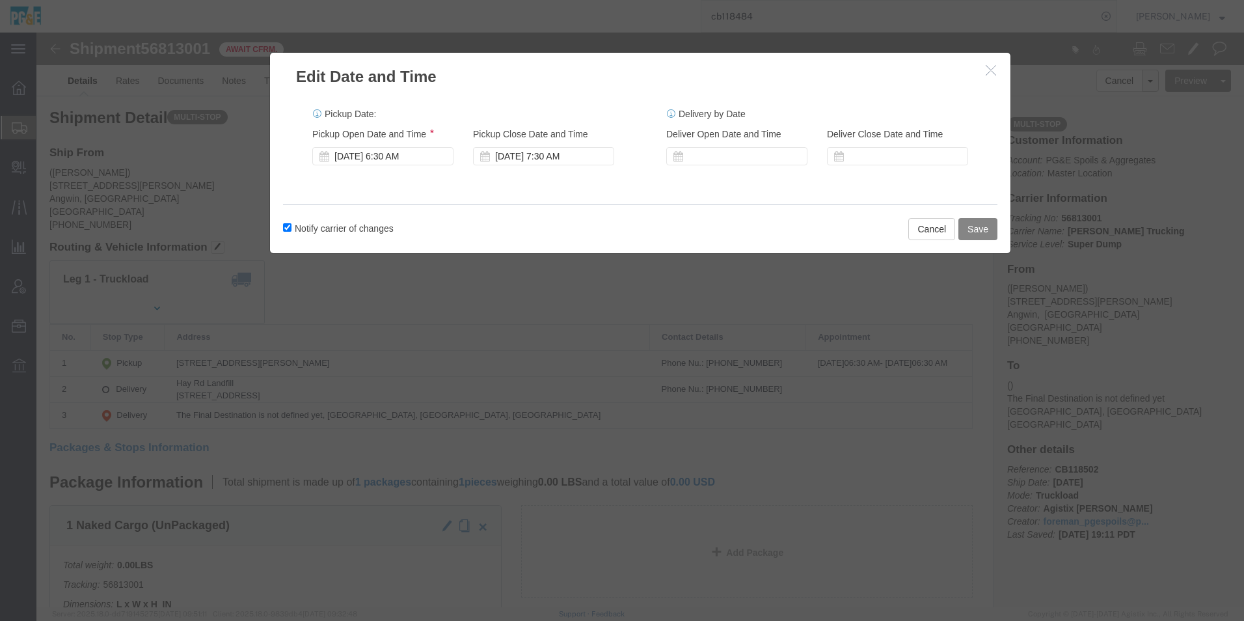
click button "Save"
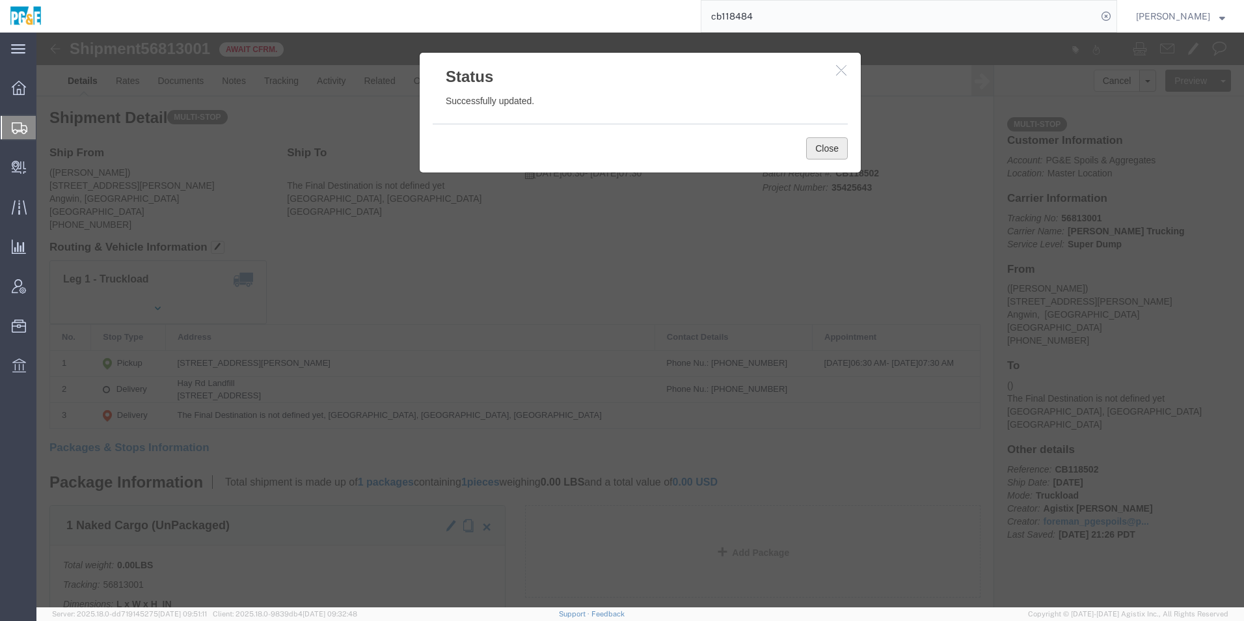
click button "Close"
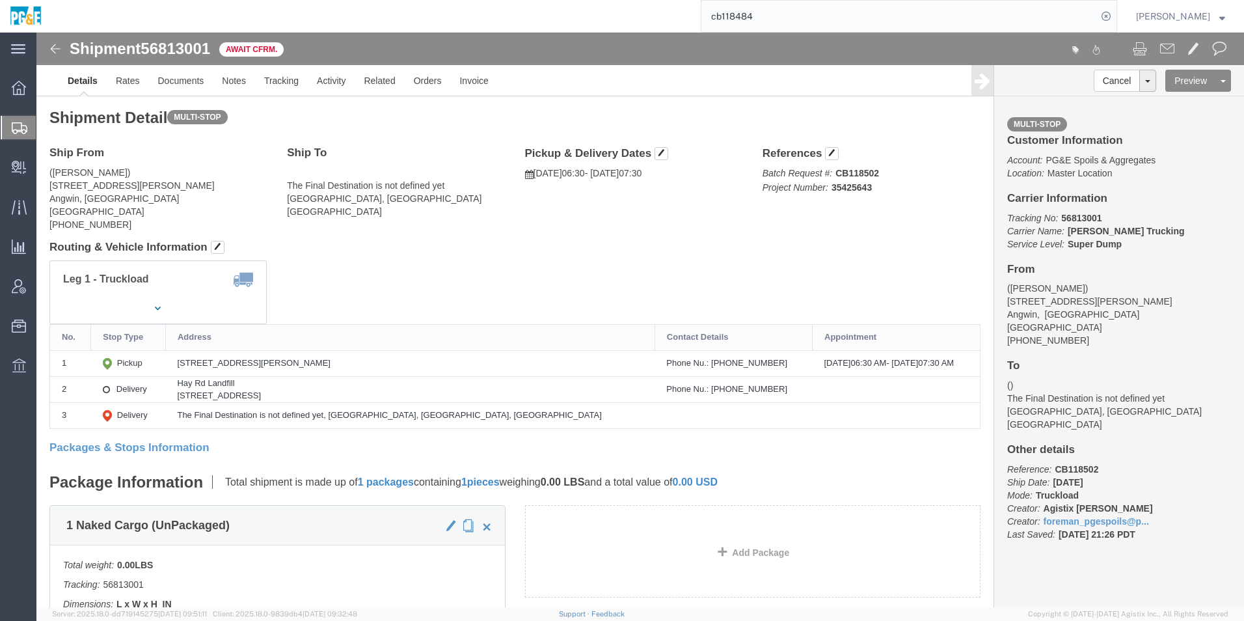
click img
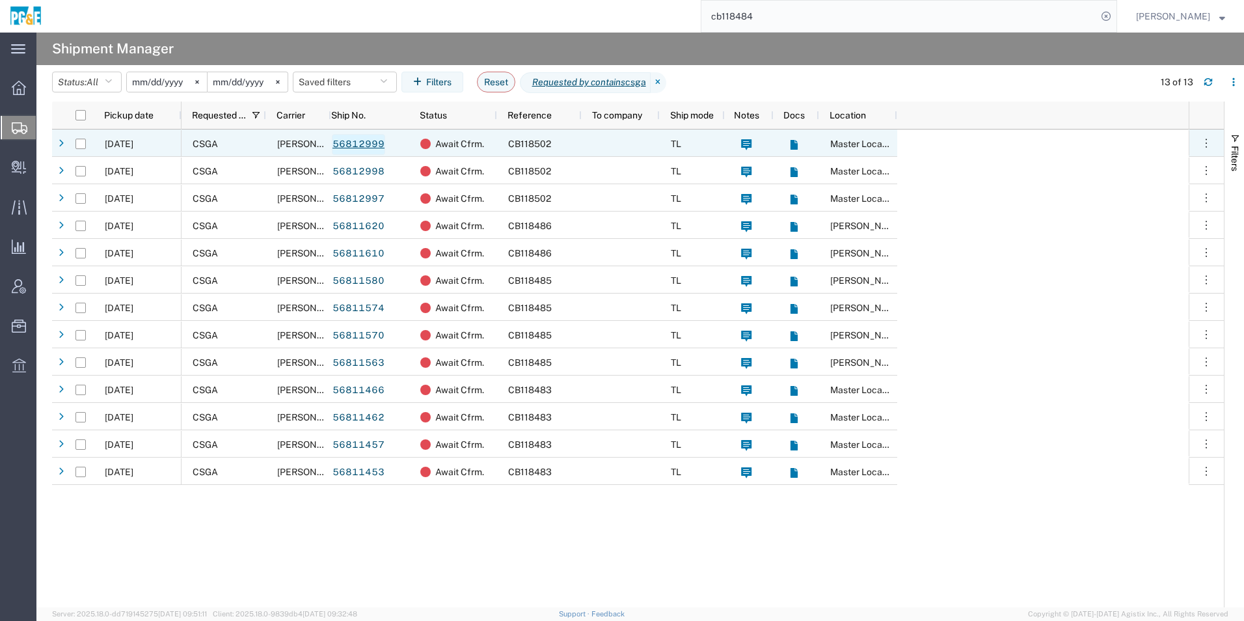
click at [363, 144] on link "56812999" at bounding box center [358, 144] width 53 height 21
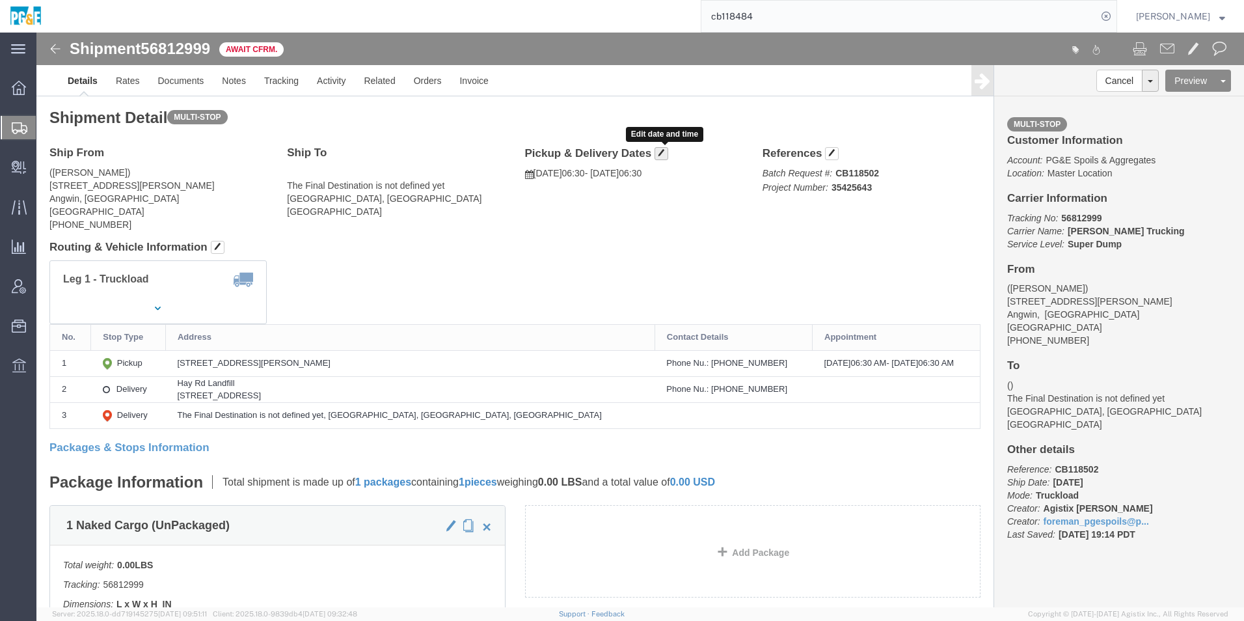
click span "button"
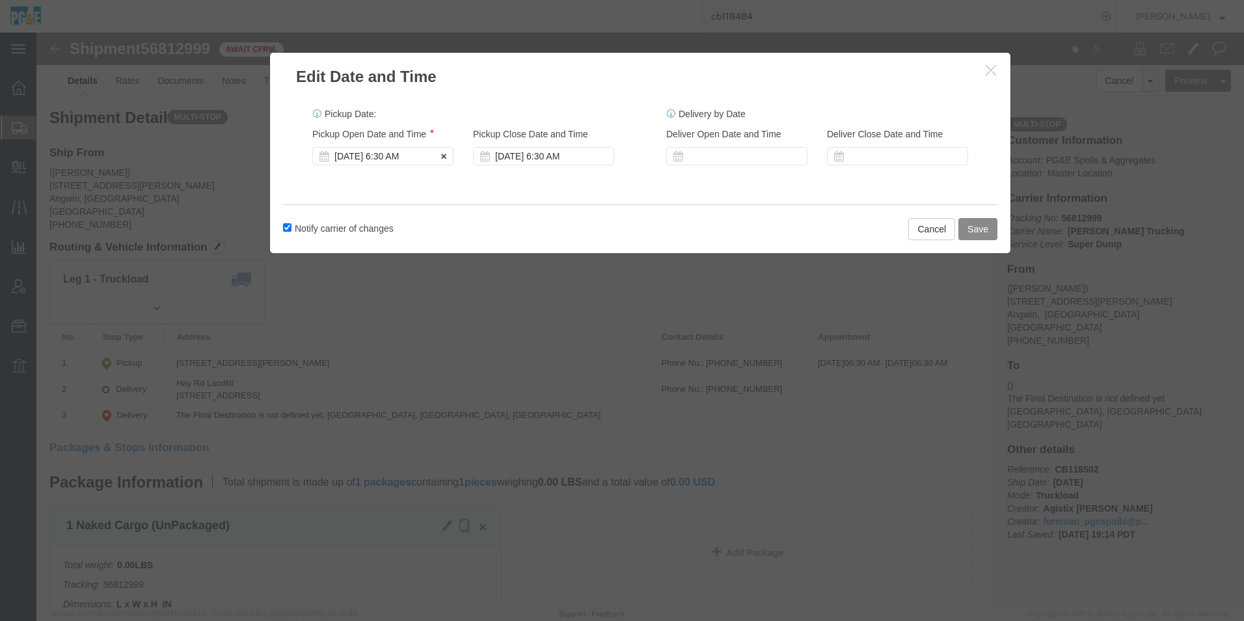
click div "[DATE] 6:30 AM"
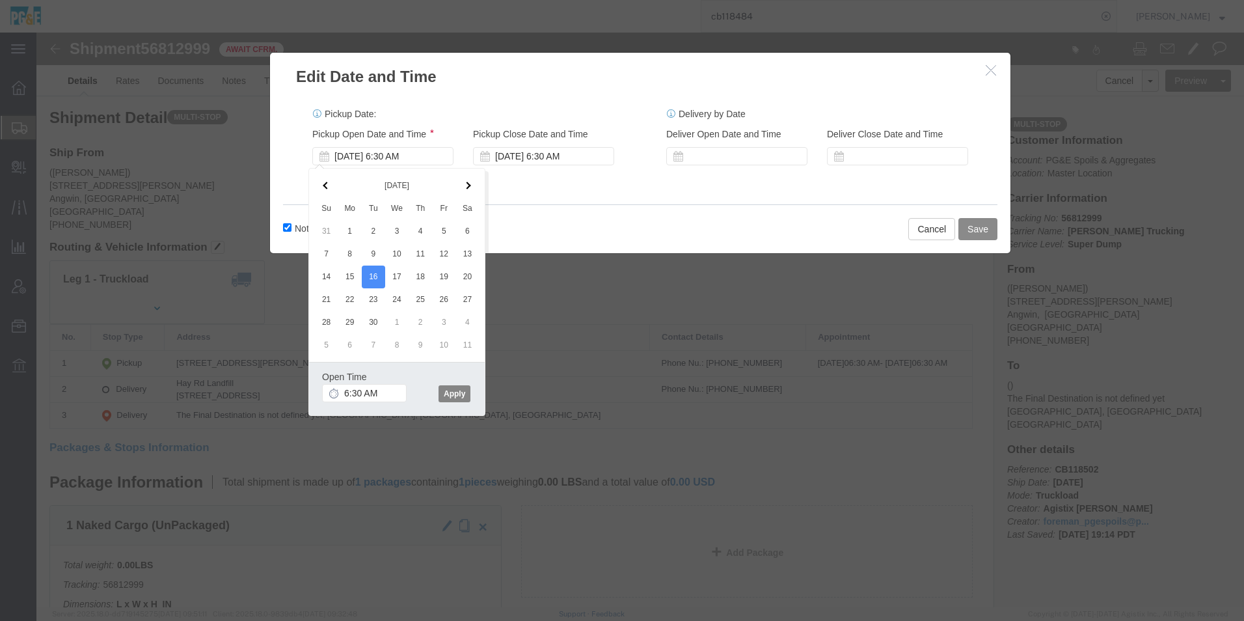
click button "Apply"
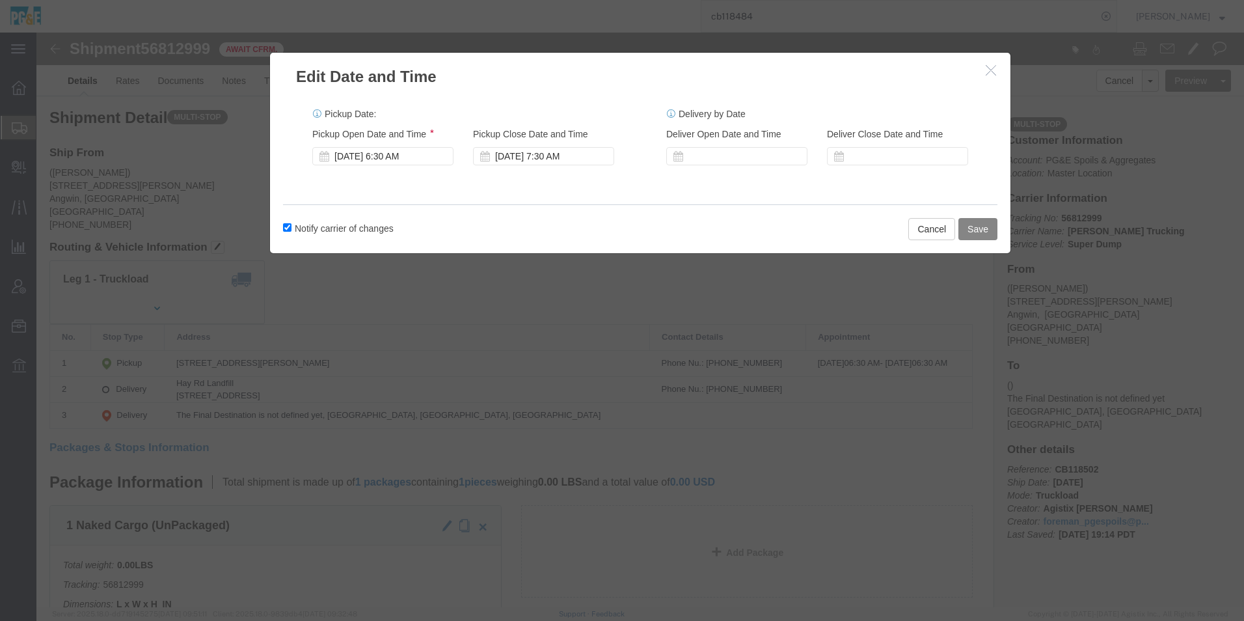
click button "Save"
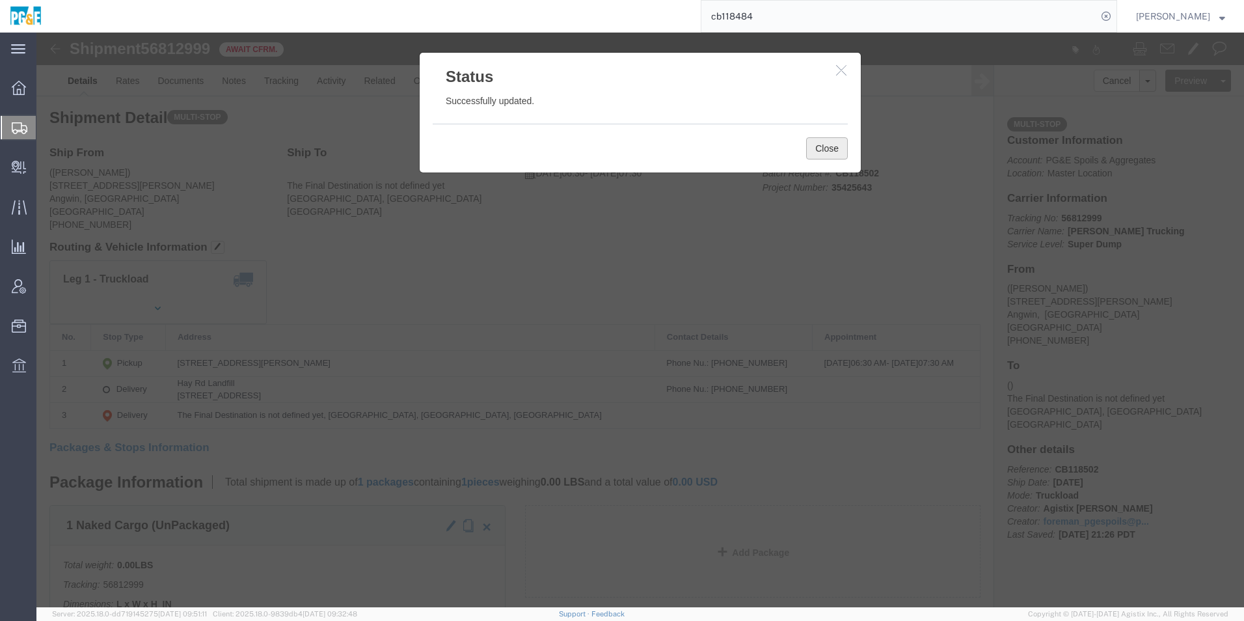
click button "Close"
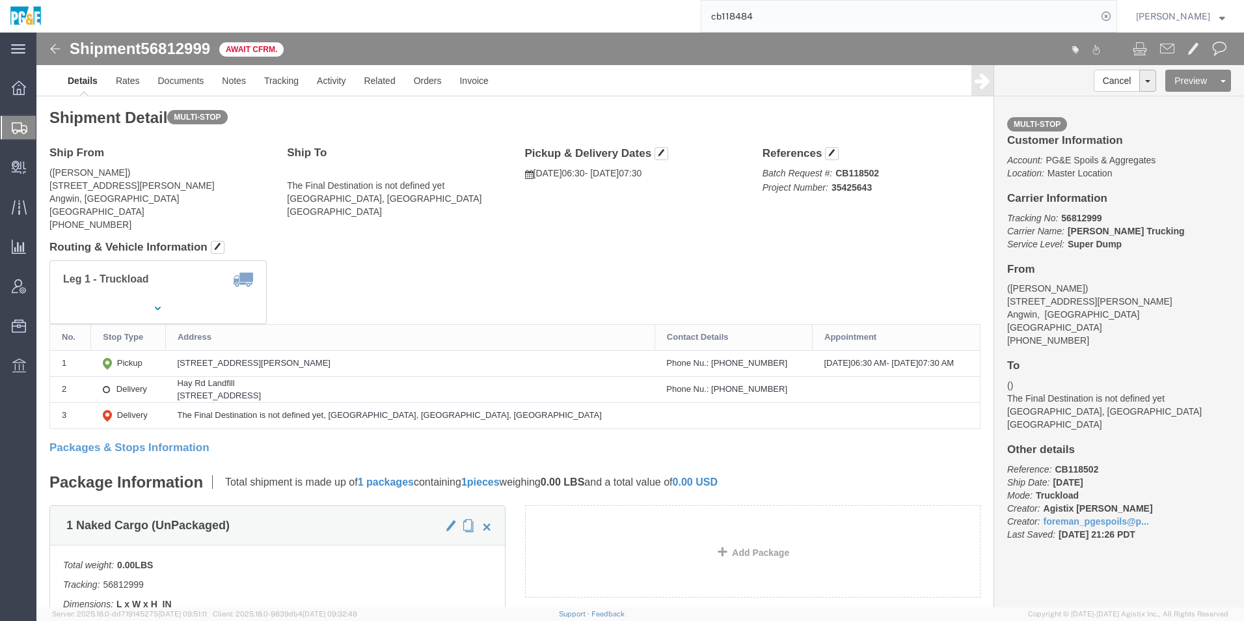
click img
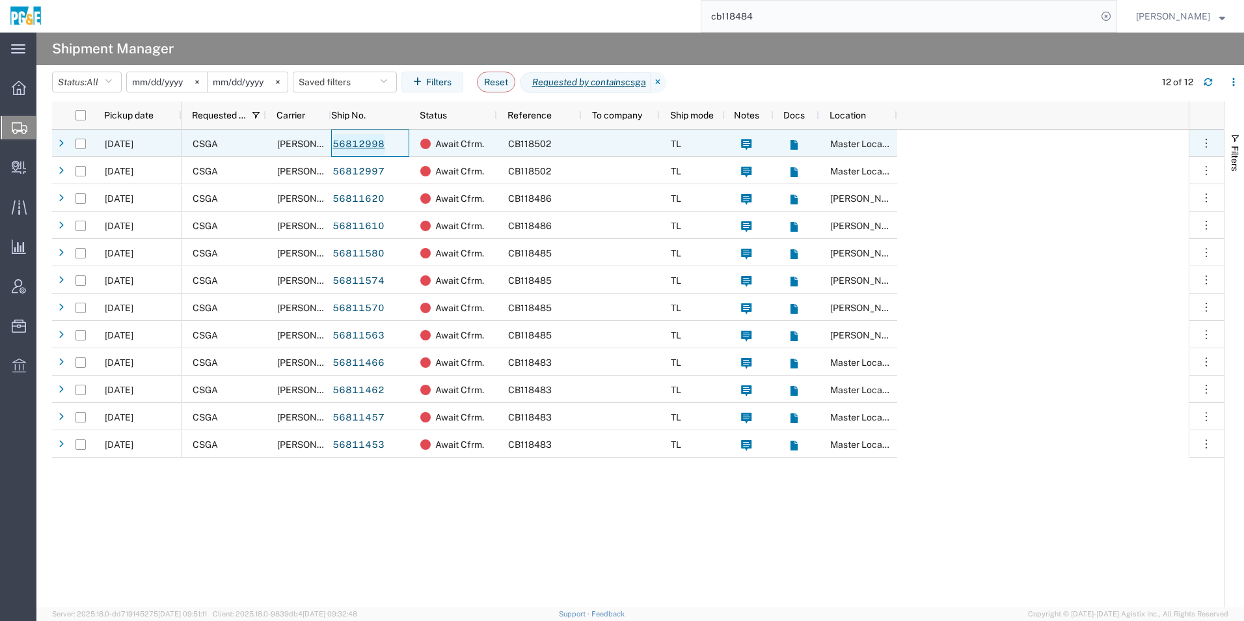
click at [369, 142] on link "56812998" at bounding box center [358, 144] width 53 height 21
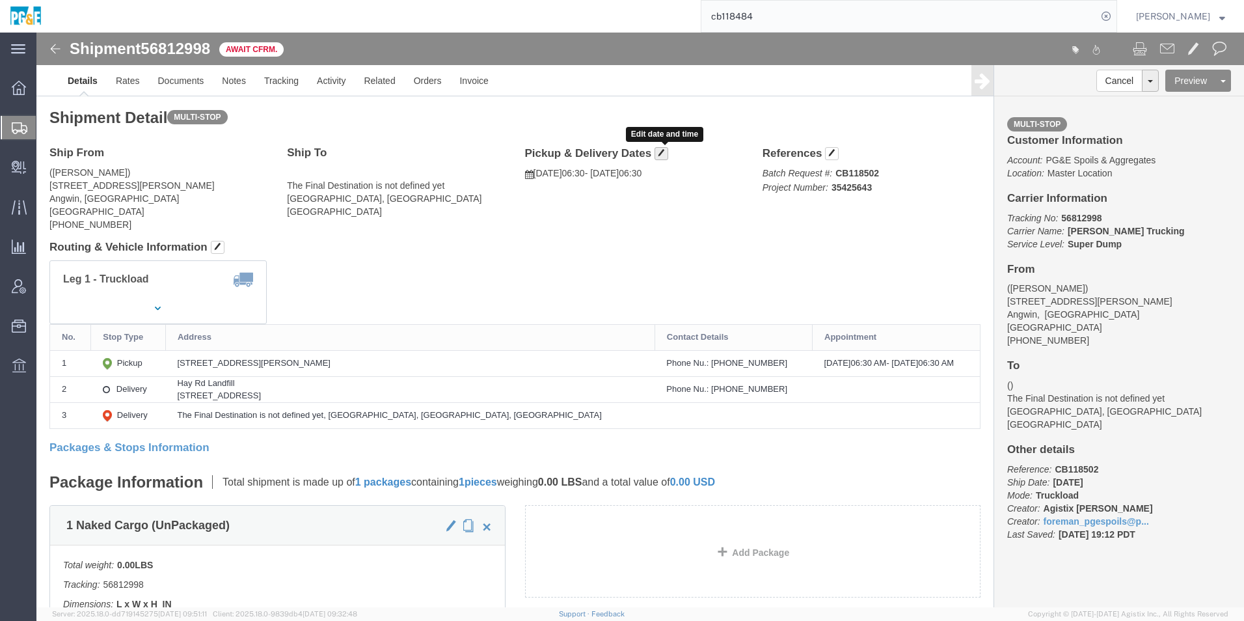
click span "button"
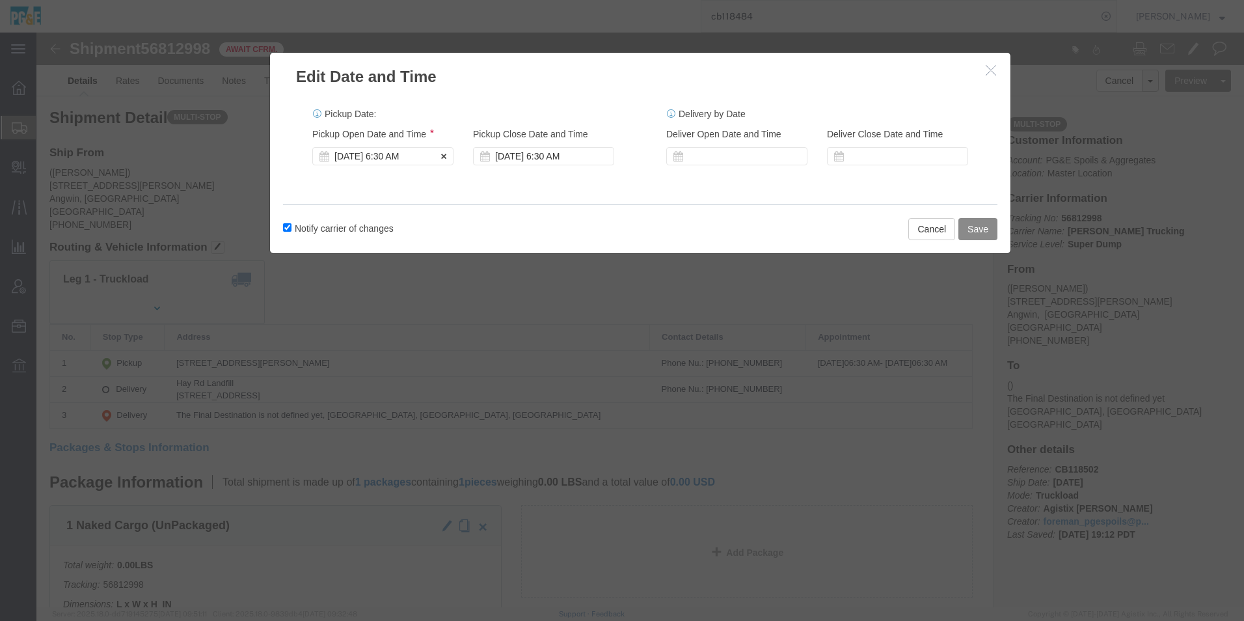
click div "[DATE] 6:30 AM"
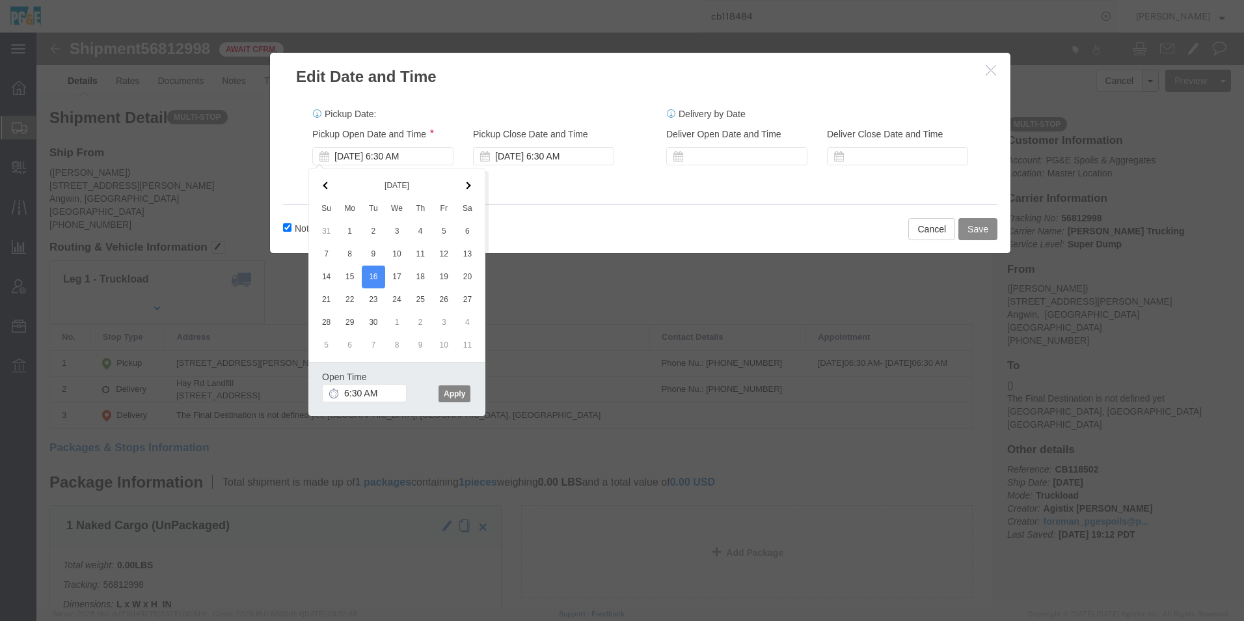
click button "Apply"
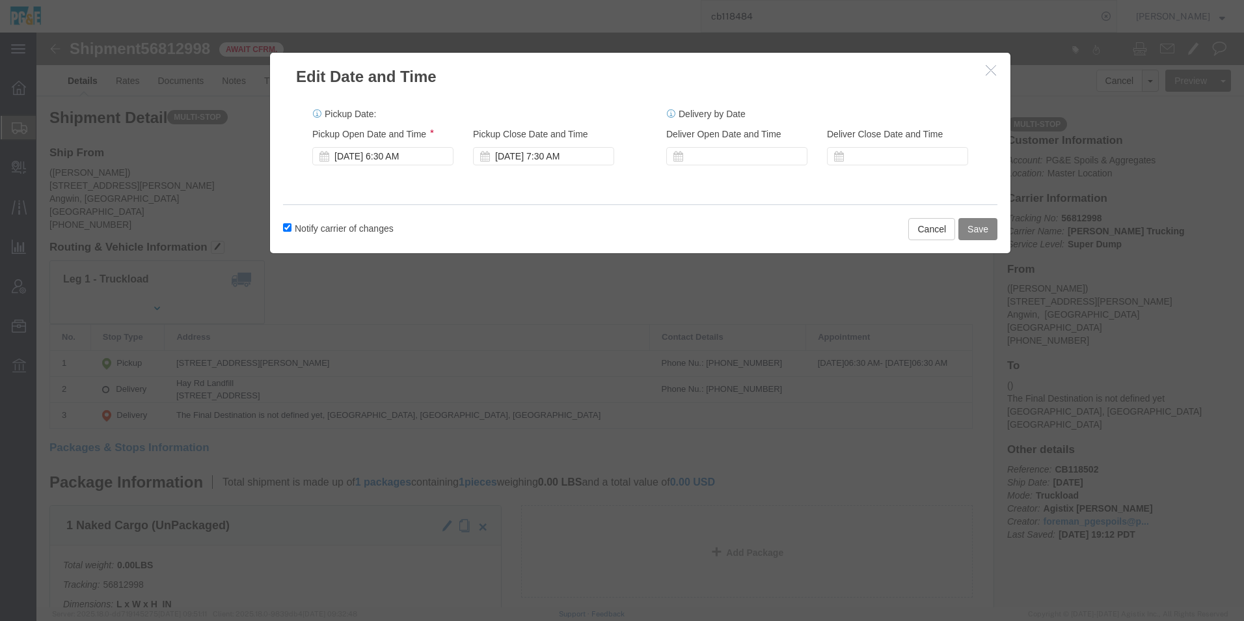
click button "Save"
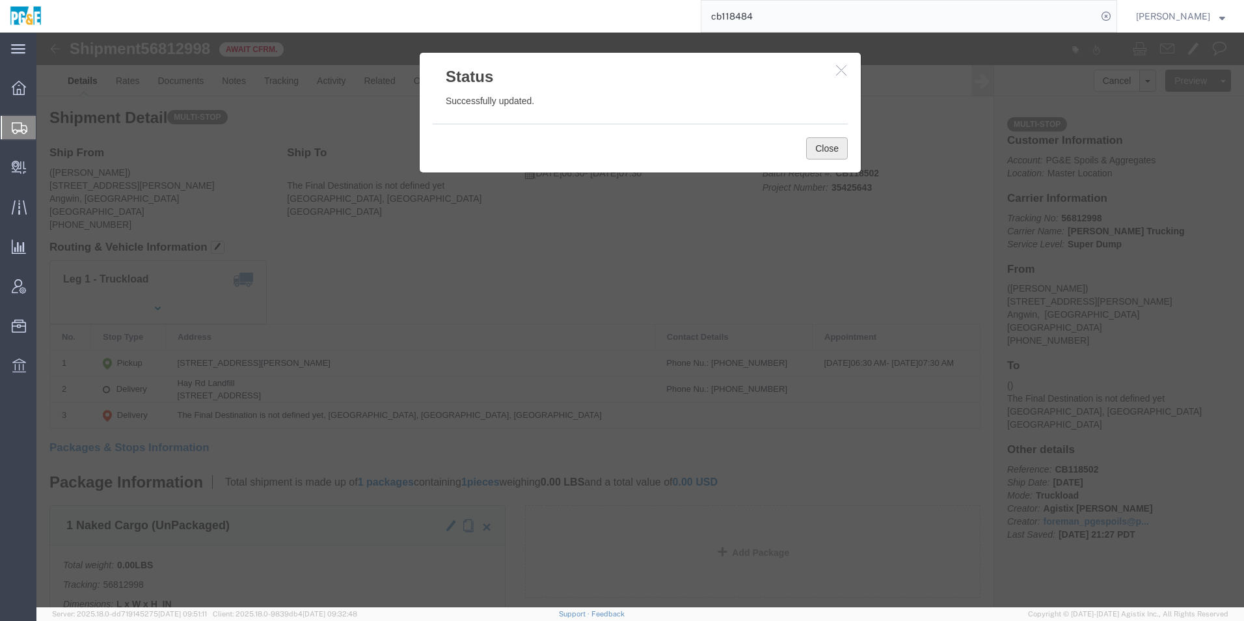
click button "Close"
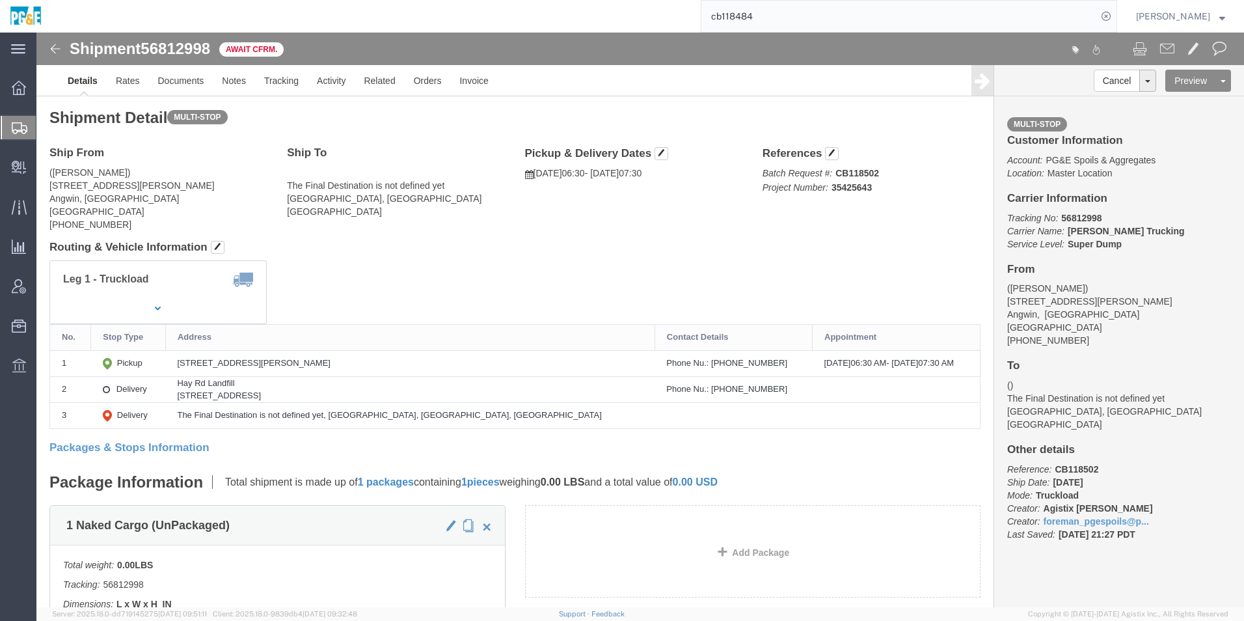
click img
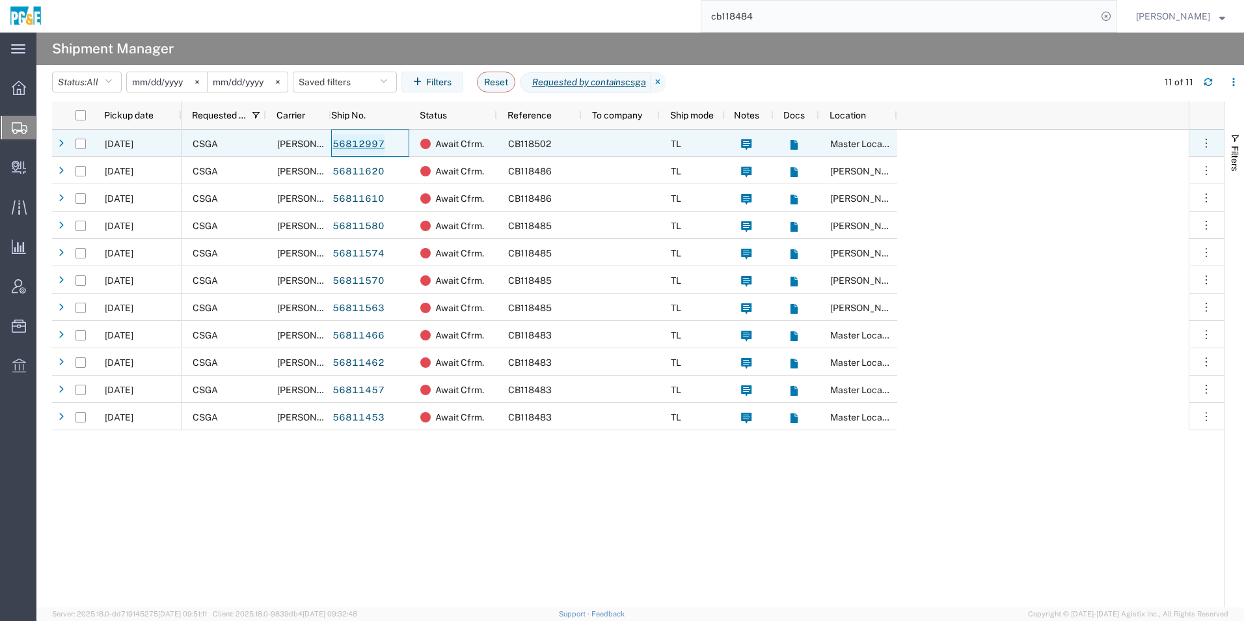
click at [368, 145] on link "56812997" at bounding box center [358, 144] width 53 height 21
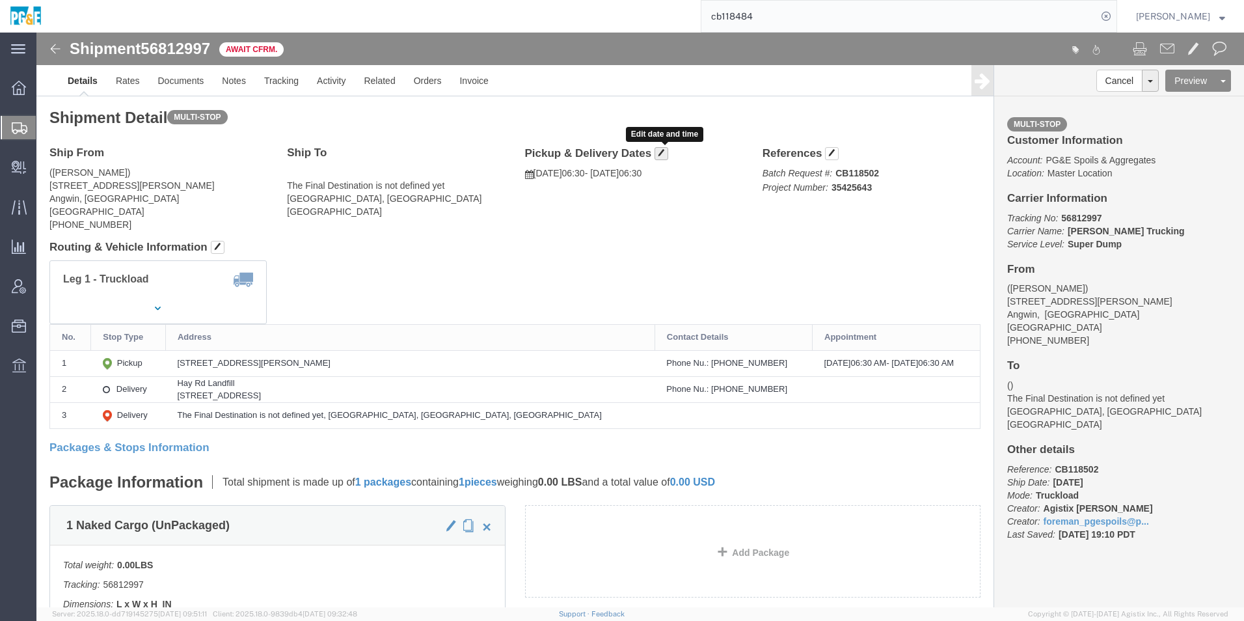
click span "button"
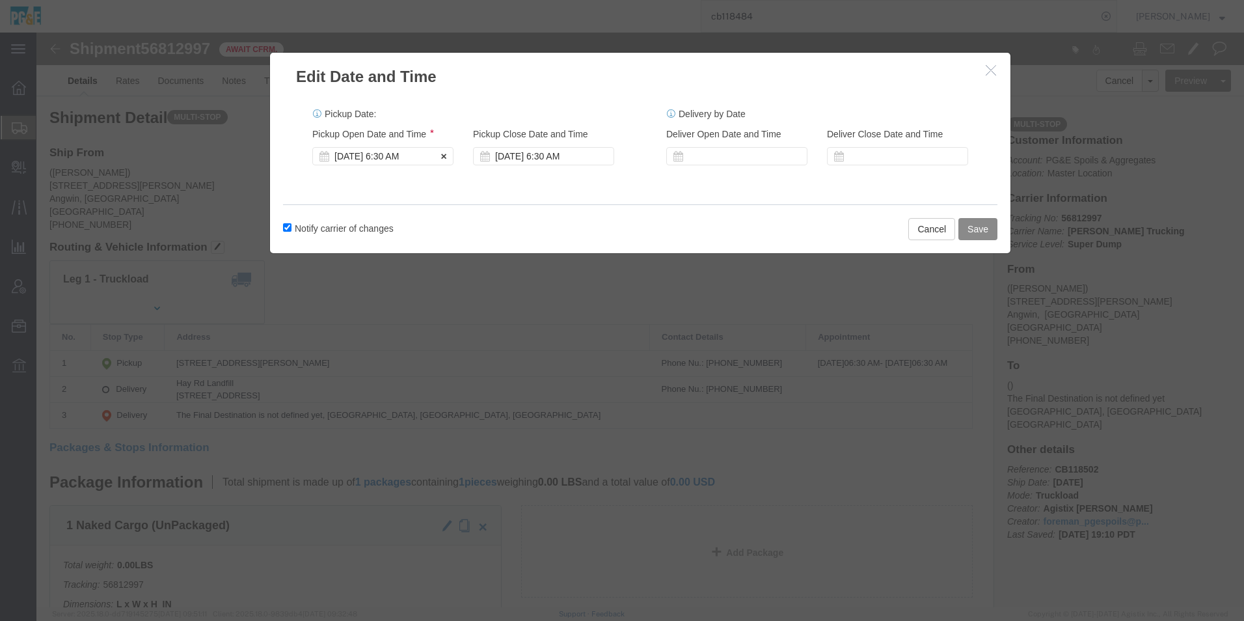
click div "[DATE] 6:30 AM"
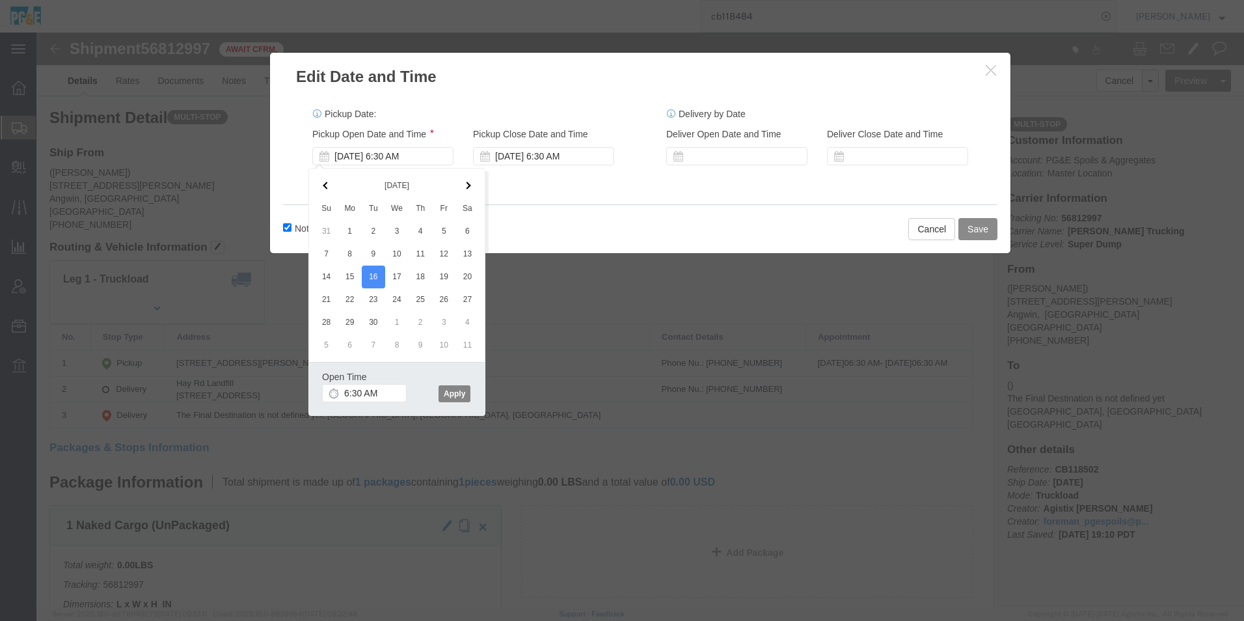
click button "Apply"
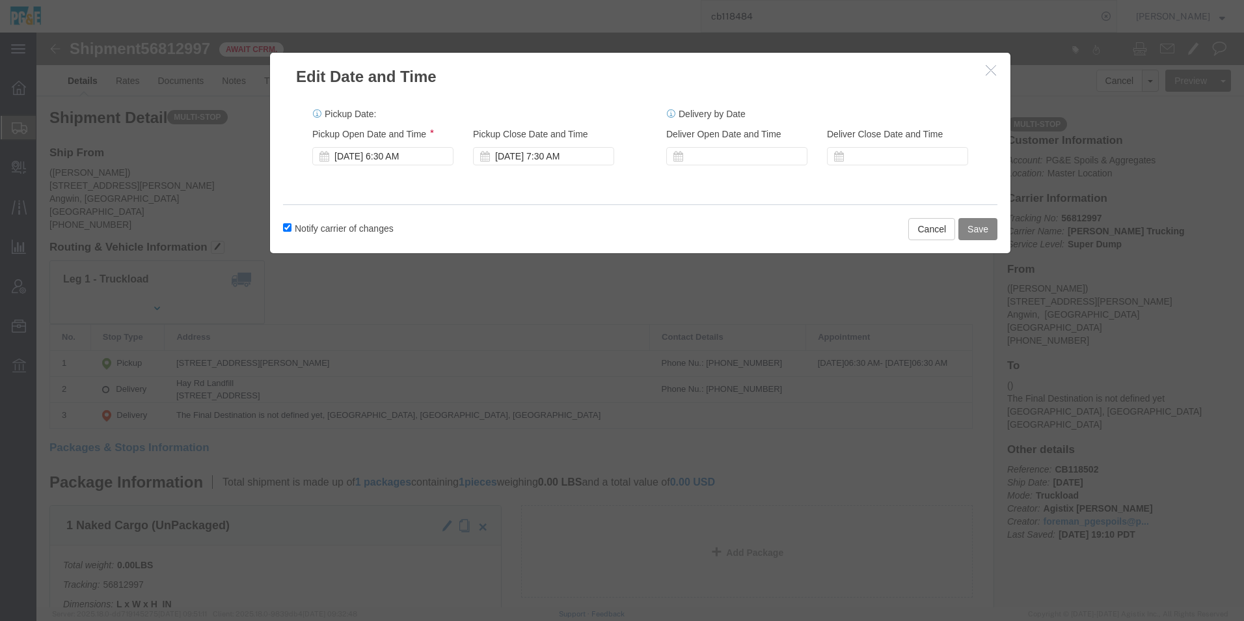
click button "Save"
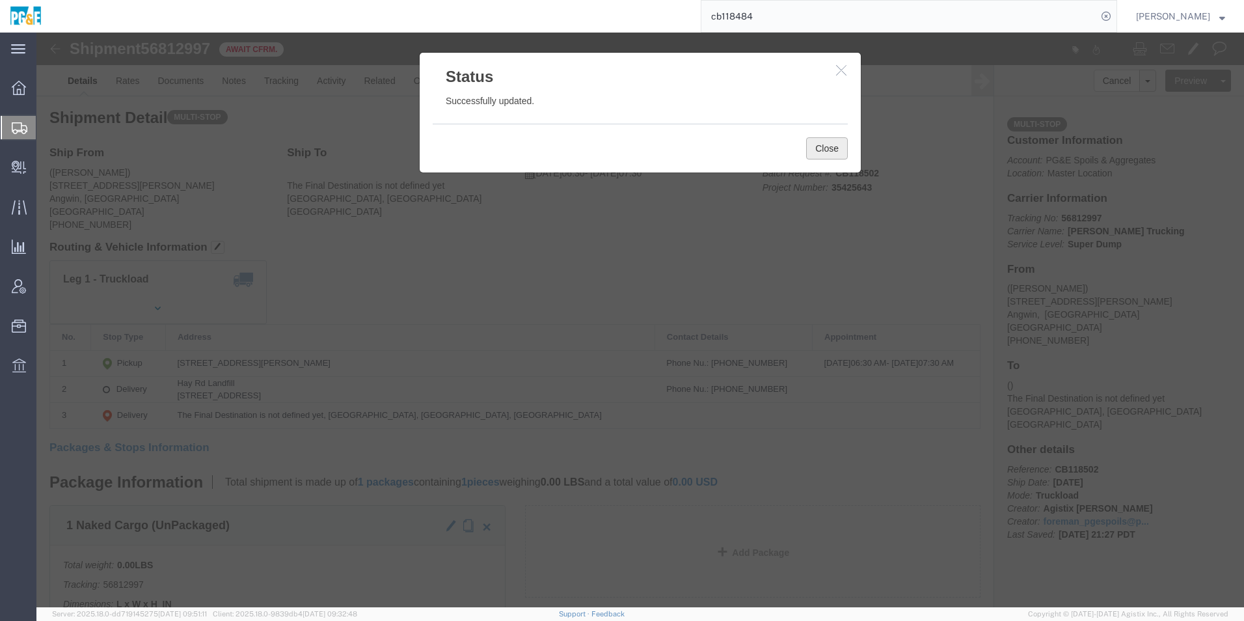
click button "Close"
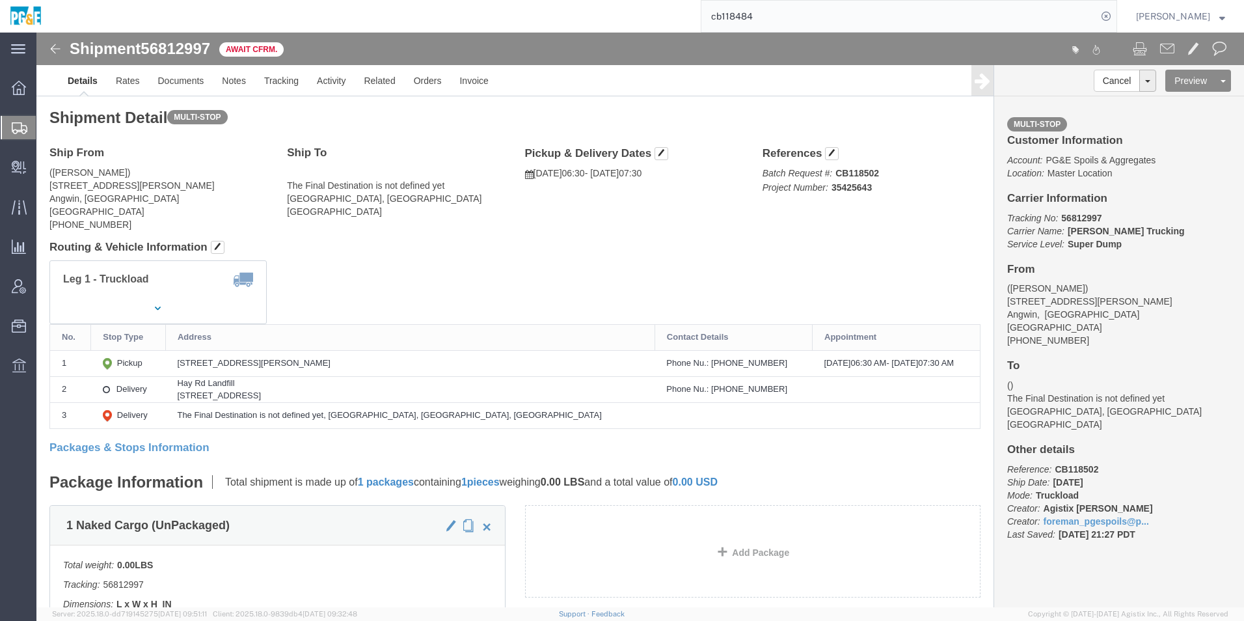
click img
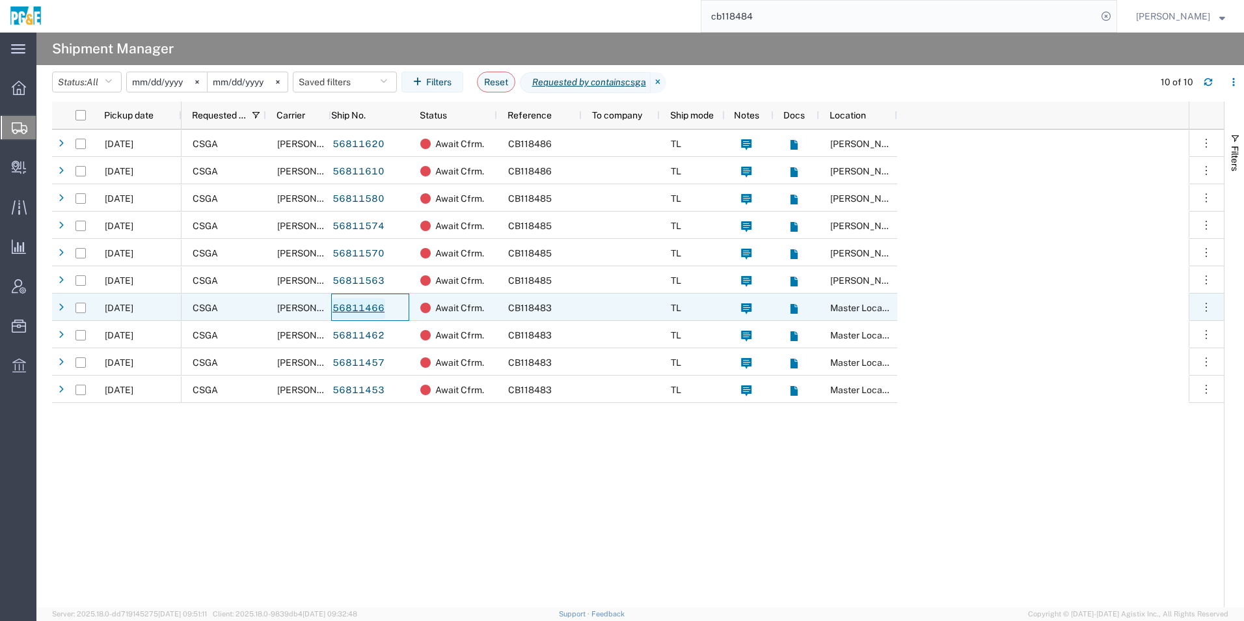
click at [363, 305] on link "56811466" at bounding box center [358, 308] width 53 height 21
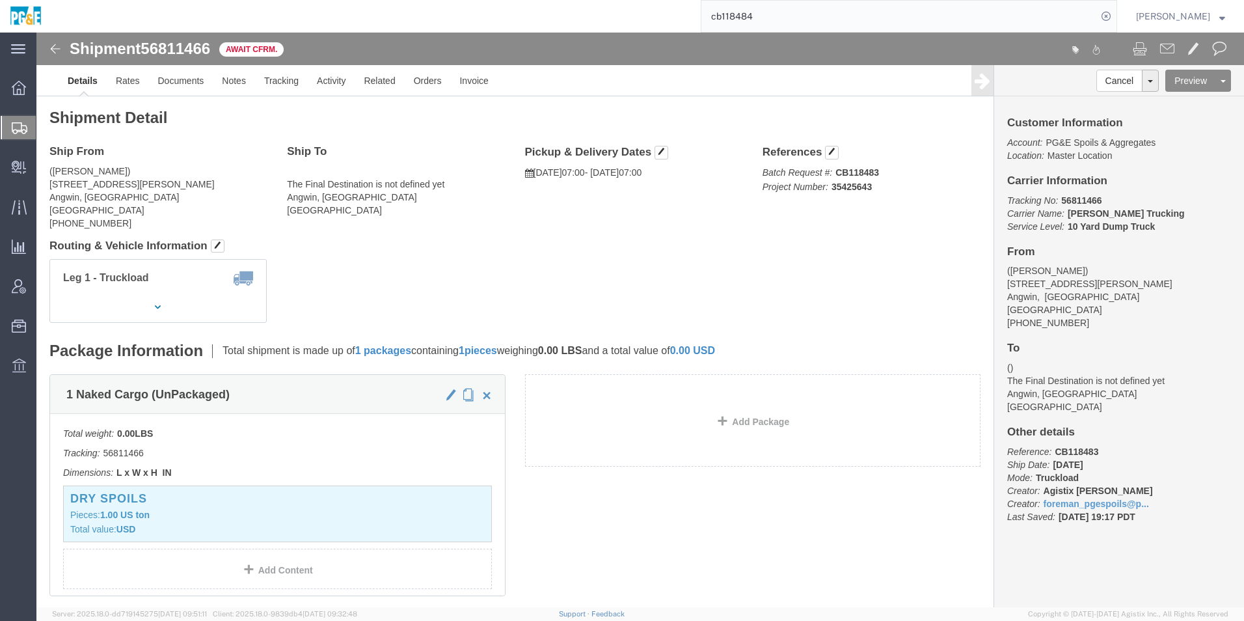
click img
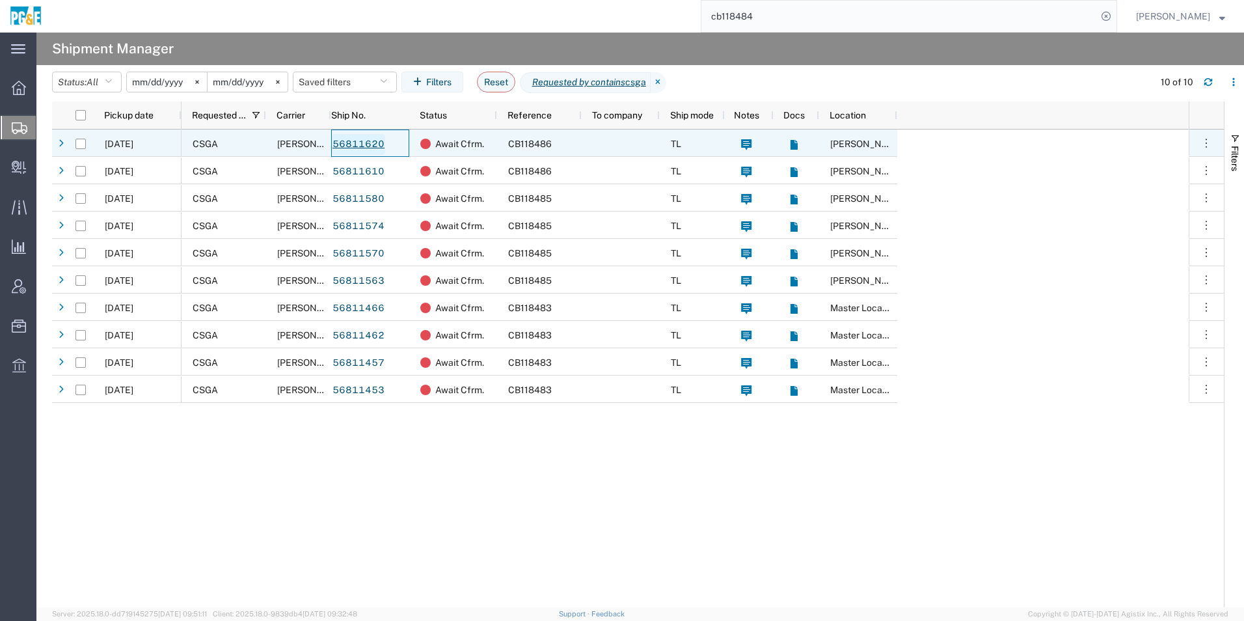
click at [362, 146] on link "56811620" at bounding box center [358, 144] width 53 height 21
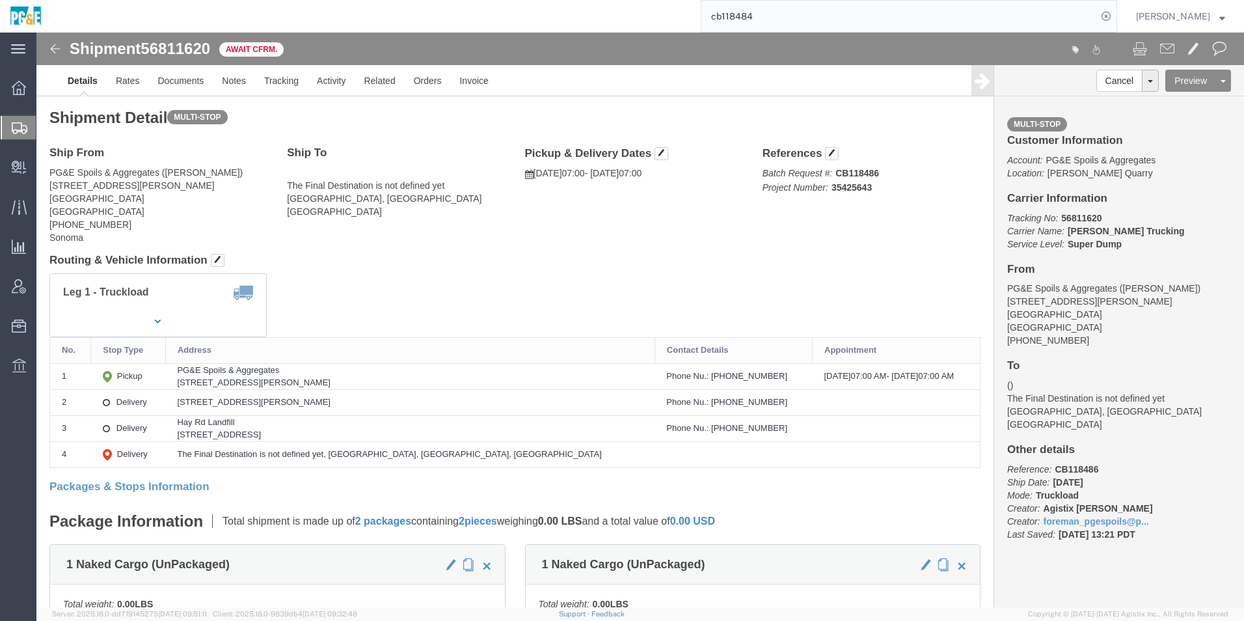
click img
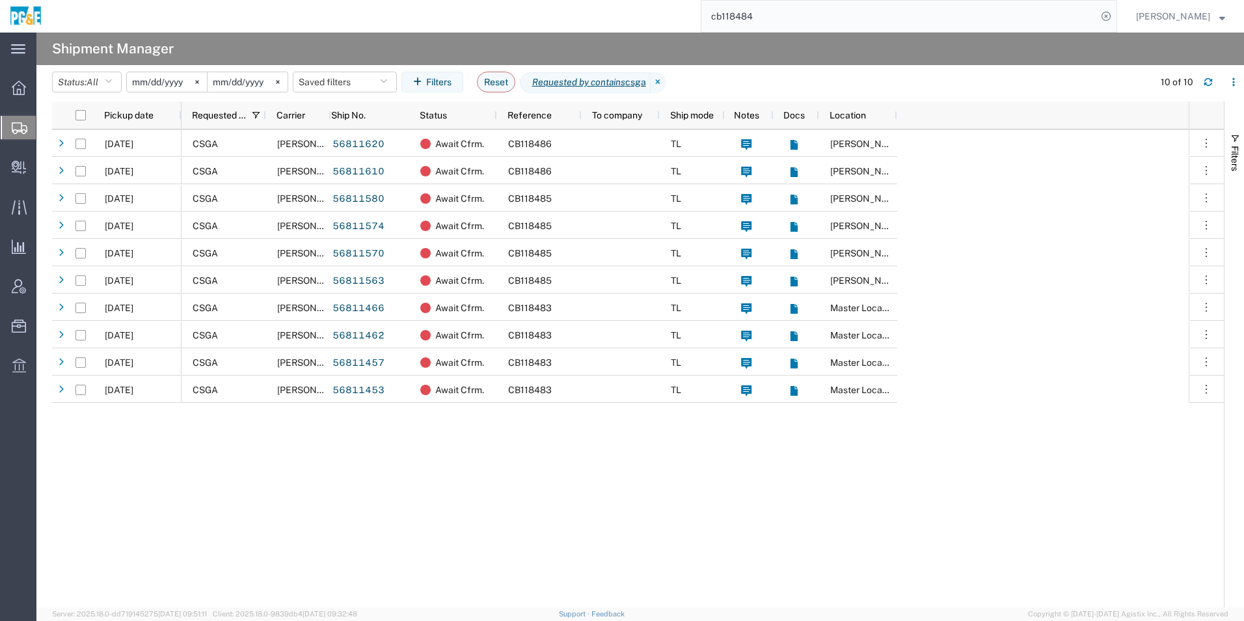
click at [154, 81] on input "[DATE]" at bounding box center [167, 82] width 80 height 20
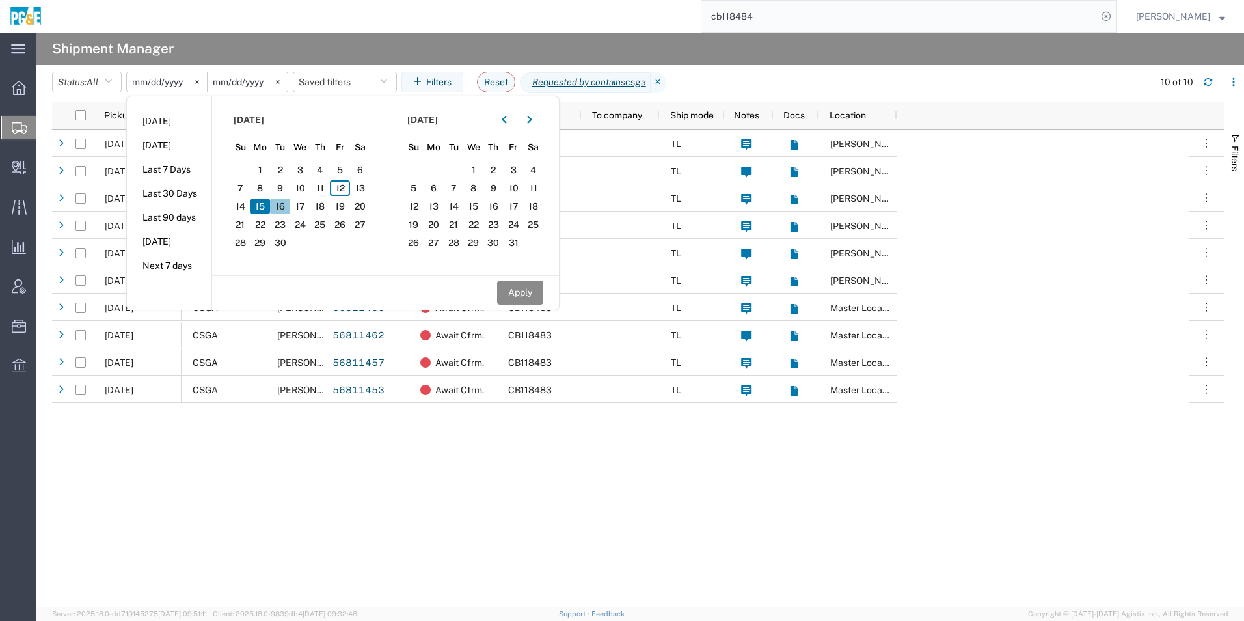
click at [290, 208] on span "16" at bounding box center [280, 206] width 20 height 16
click at [513, 122] on button "button" at bounding box center [504, 119] width 21 height 21
click at [459, 204] on span "16" at bounding box center [454, 206] width 20 height 16
click at [515, 295] on button "Apply" at bounding box center [520, 292] width 46 height 24
type input "[DATE]"
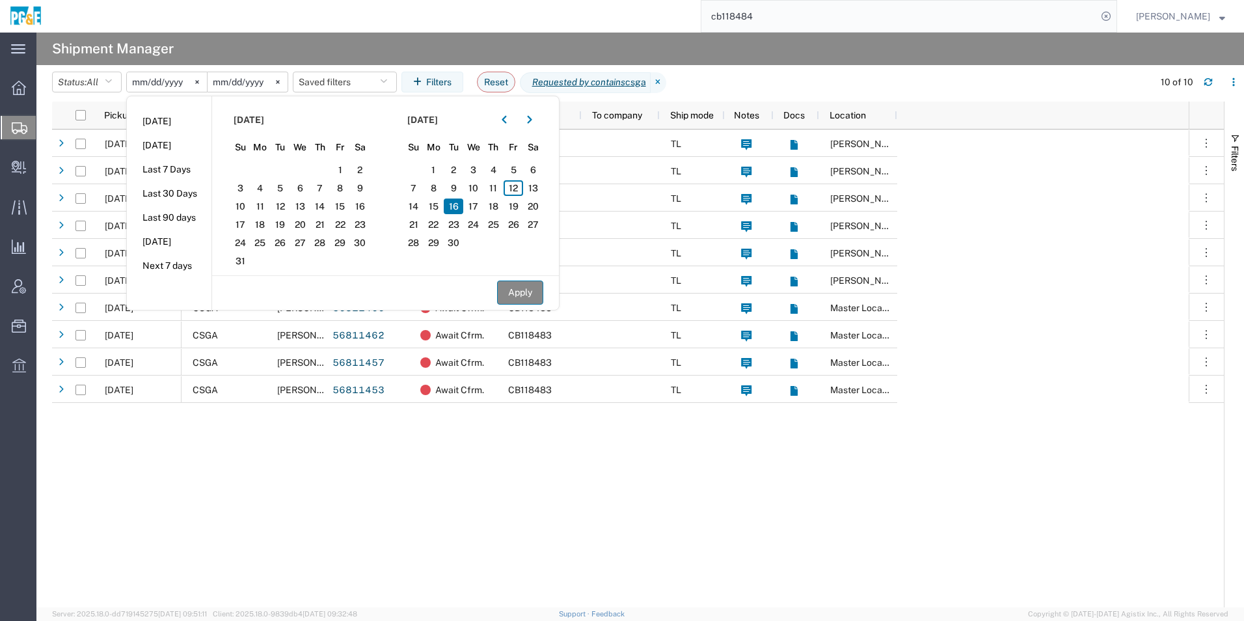
type input "[DATE]"
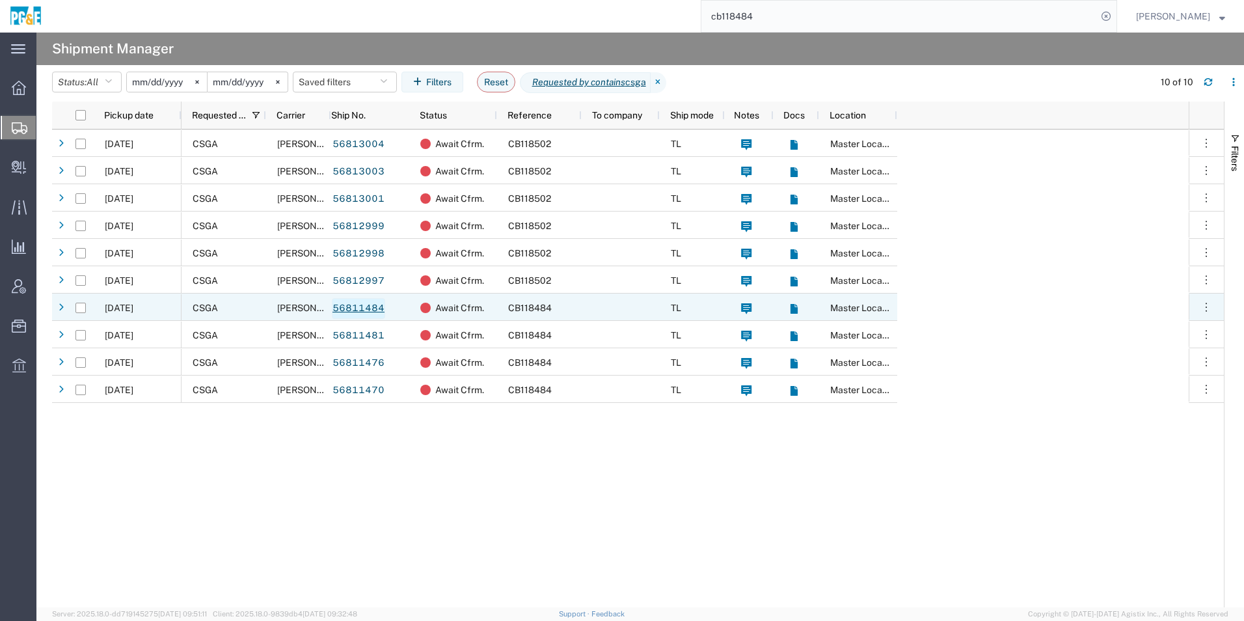
click at [373, 306] on link "56811484" at bounding box center [358, 308] width 53 height 21
